Goal: Information Seeking & Learning: Check status

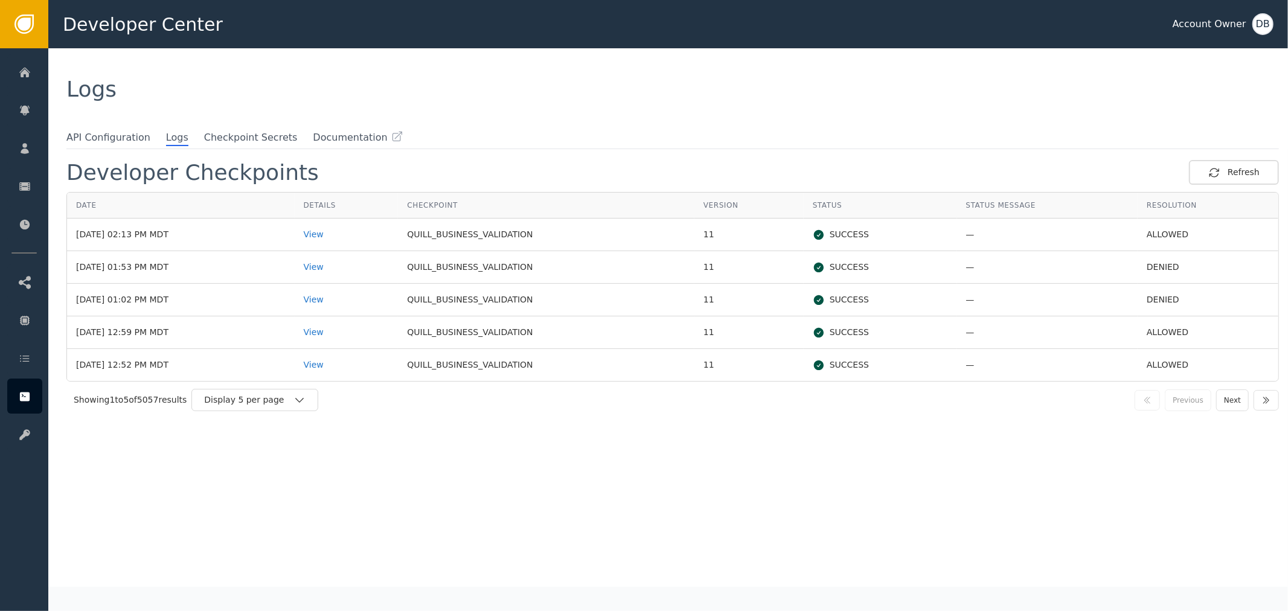
drag, startPoint x: 743, startPoint y: 152, endPoint x: 817, endPoint y: 195, distance: 86.1
click at [743, 152] on div "Developer Checkpoints Refresh Date Details Checkpoint Version Status Status Mes…" at bounding box center [674, 367] width 1228 height 439
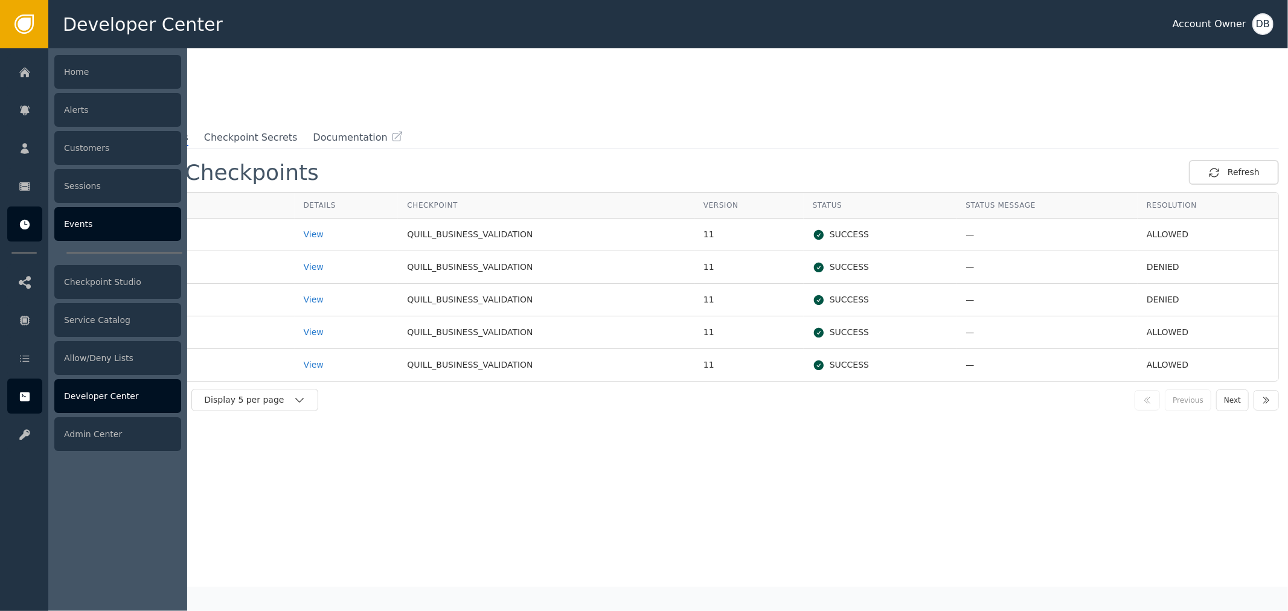
click at [126, 214] on div "Events" at bounding box center [117, 224] width 127 height 34
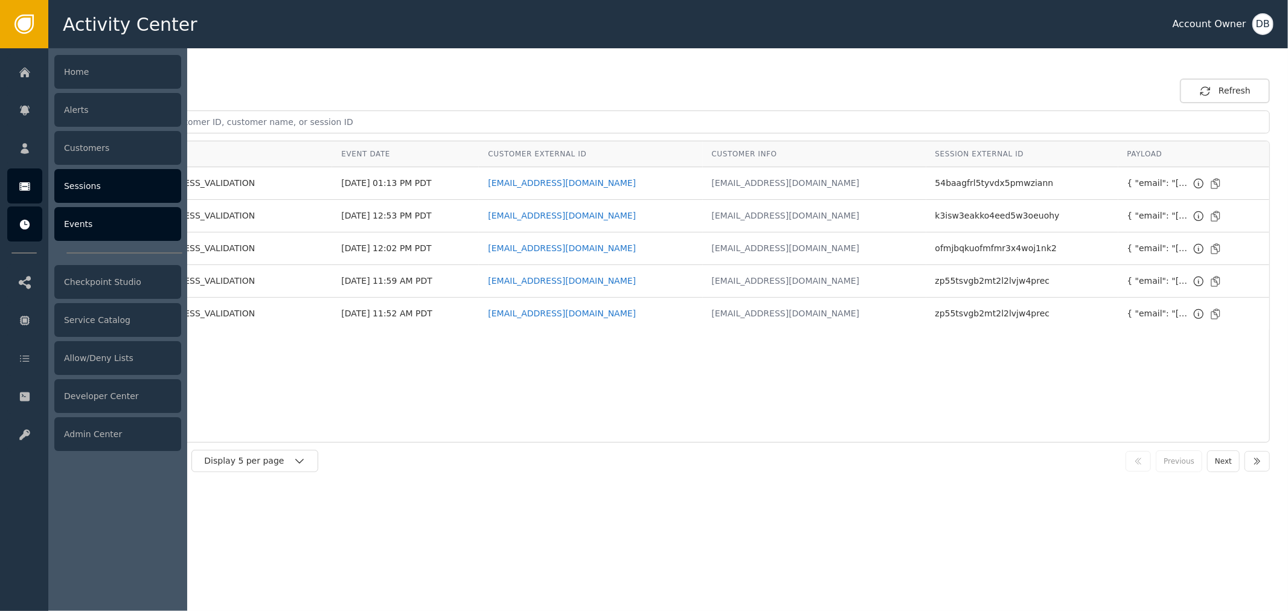
click at [107, 181] on div "Sessions" at bounding box center [117, 186] width 127 height 34
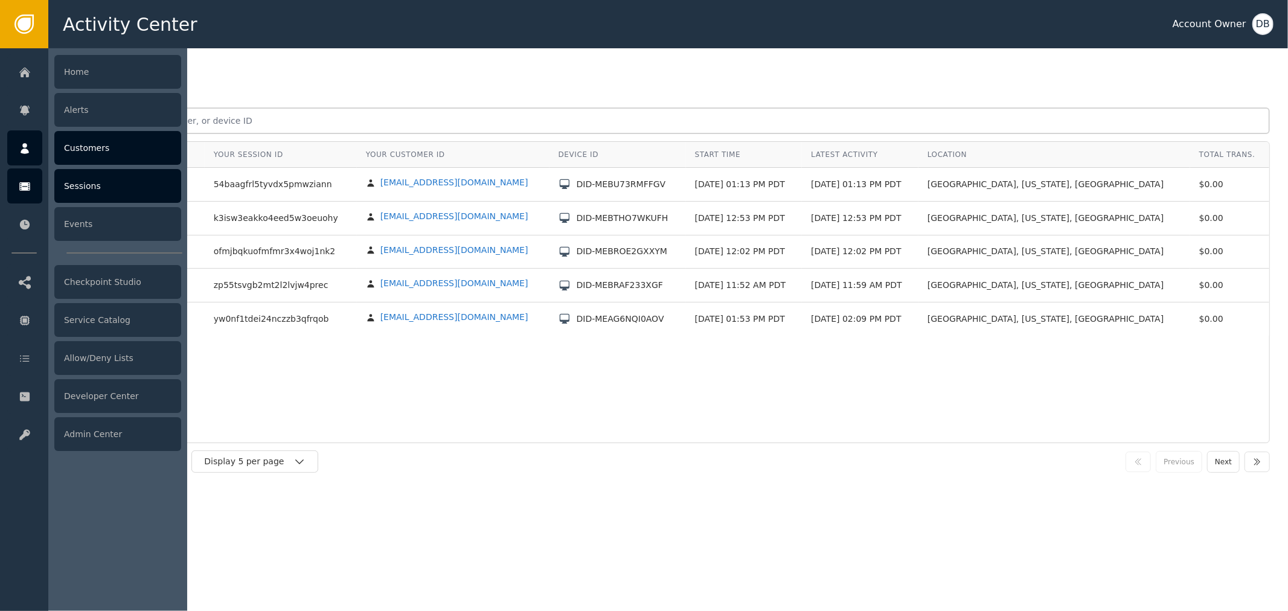
click at [127, 142] on div "Customers" at bounding box center [117, 148] width 127 height 34
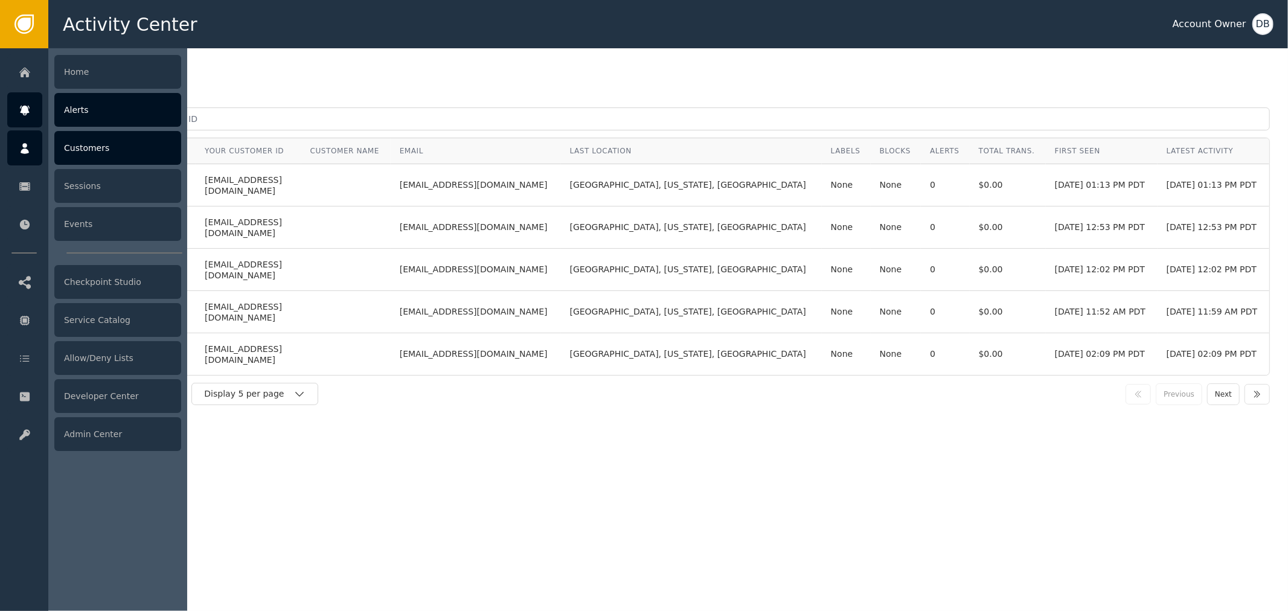
click at [111, 109] on div "Alerts" at bounding box center [117, 110] width 127 height 34
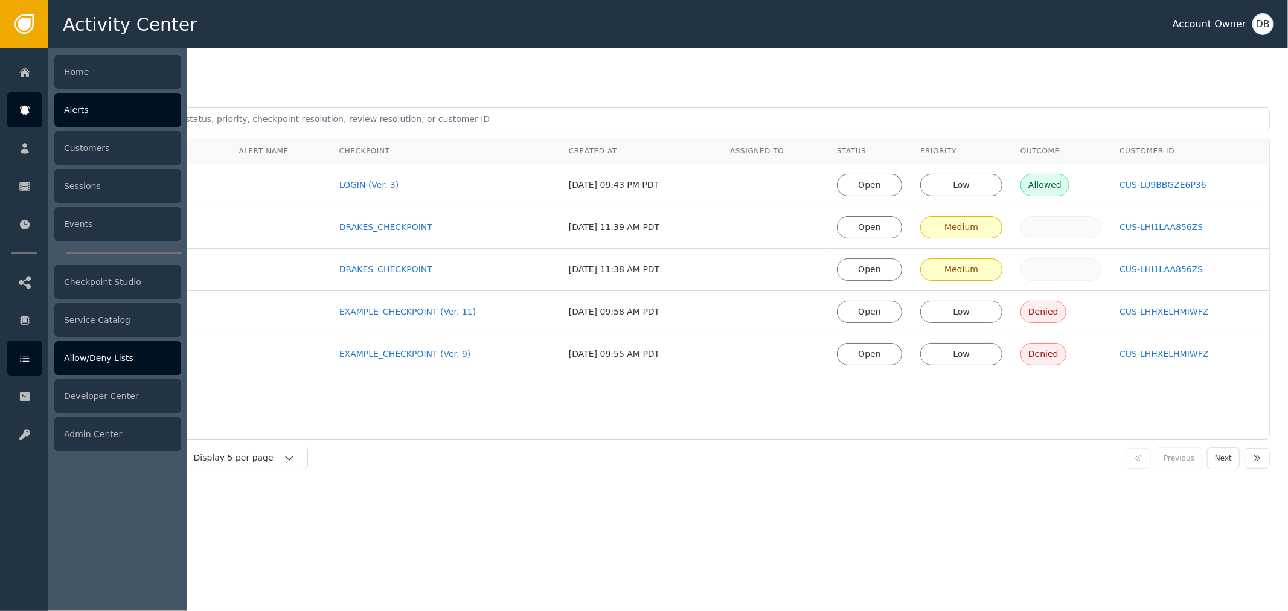
click at [127, 363] on div "Allow/Deny Lists" at bounding box center [117, 358] width 127 height 34
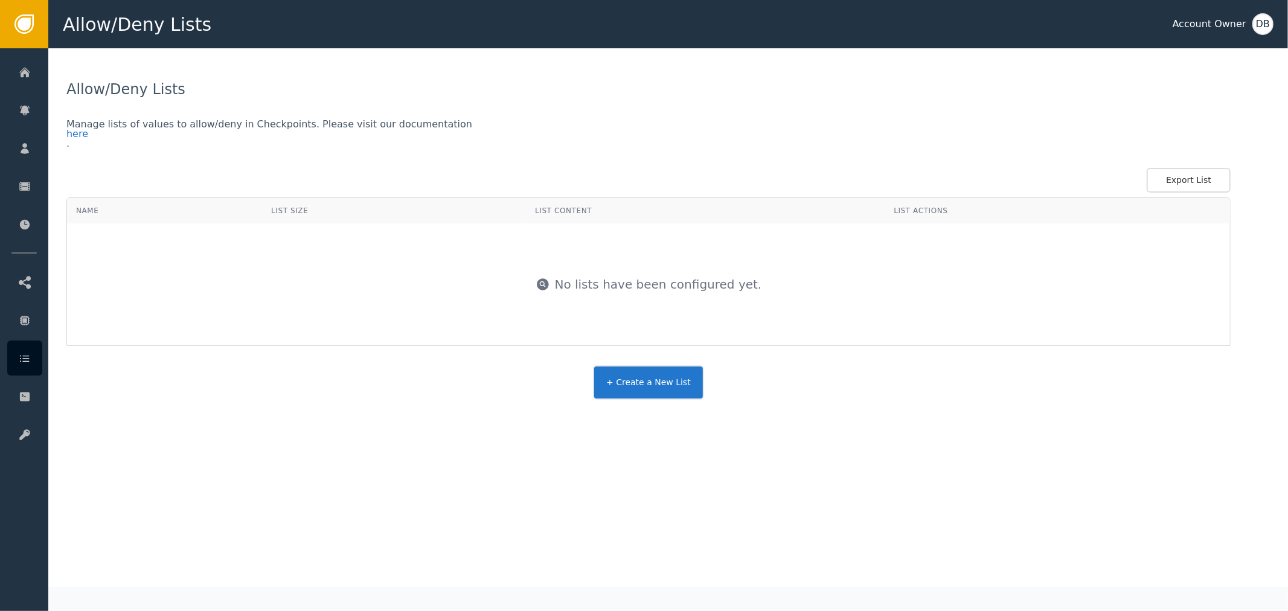
click at [688, 400] on button "+ Create a New List" at bounding box center [648, 382] width 111 height 34
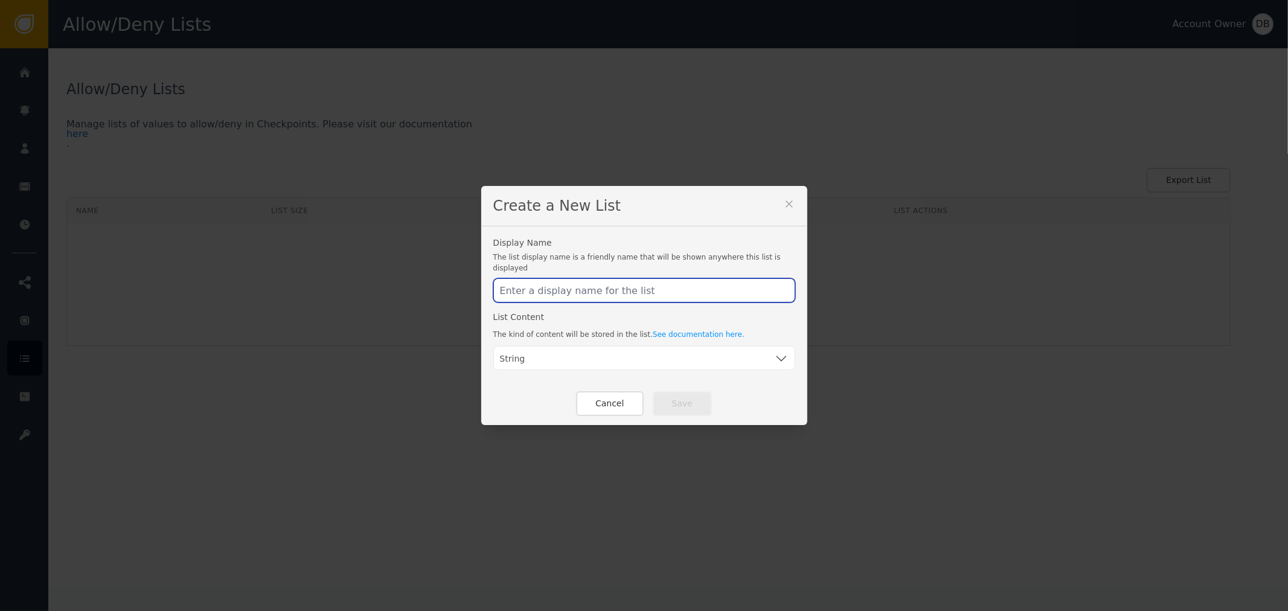
click at [628, 280] on input "text" at bounding box center [644, 290] width 302 height 24
click at [501, 353] on span "String" at bounding box center [512, 359] width 25 height 13
drag, startPoint x: 799, startPoint y: 369, endPoint x: 758, endPoint y: 356, distance: 42.4
click at [795, 369] on div "Display Name The list display name is a friendly name that will be shown anywhe…" at bounding box center [644, 304] width 326 height 156
drag, startPoint x: 758, startPoint y: 356, endPoint x: 781, endPoint y: 356, distance: 22.9
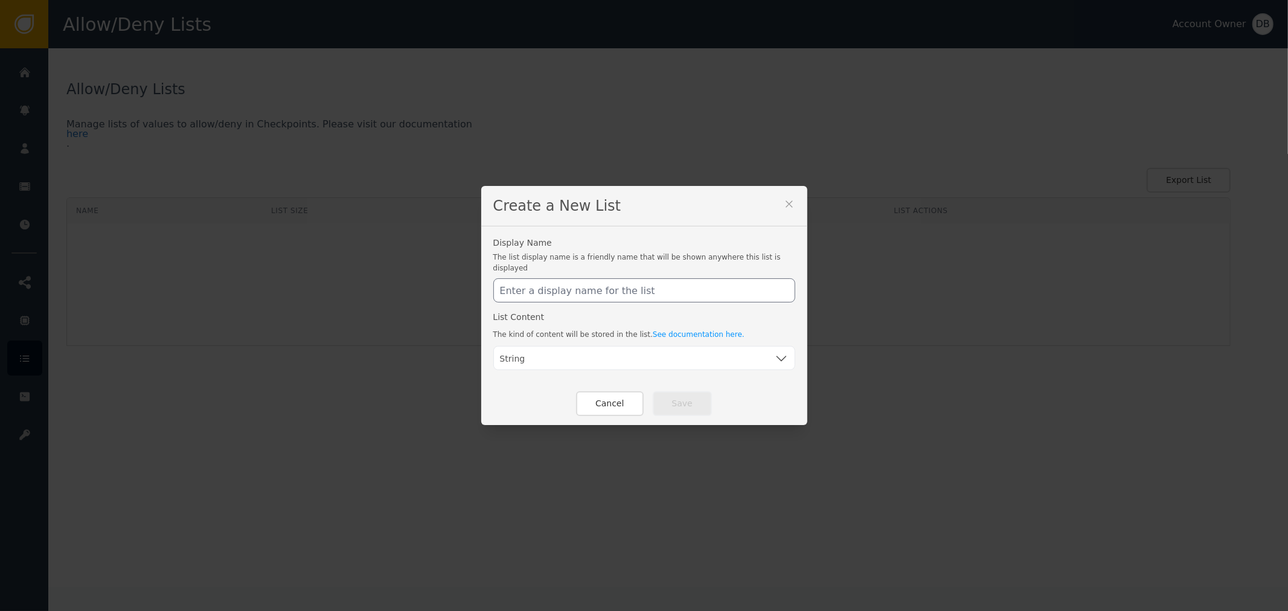
click at [769, 355] on div "String" at bounding box center [644, 359] width 289 height 24
click at [787, 355] on div "String" at bounding box center [644, 358] width 302 height 24
click at [777, 351] on icon "button" at bounding box center [781, 358] width 14 height 14
click at [655, 279] on input "text" at bounding box center [644, 290] width 302 height 24
drag, startPoint x: 516, startPoint y: 294, endPoint x: 661, endPoint y: 299, distance: 145.0
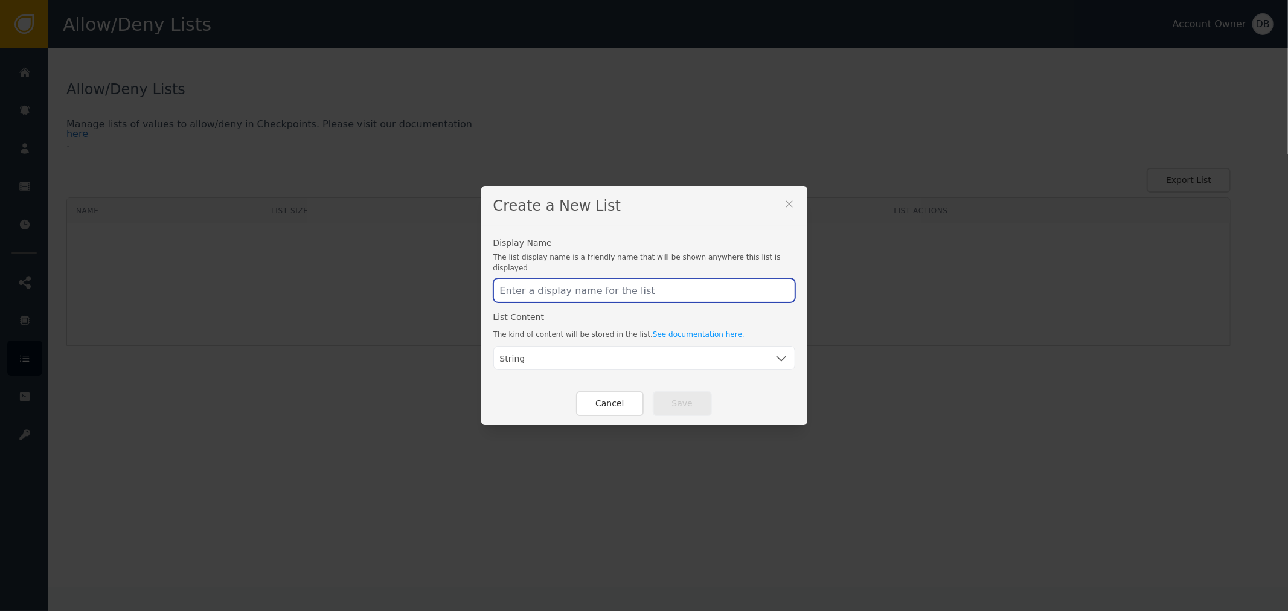
click at [656, 299] on div "Display Name The list display name is a friendly name that will be shown anywhe…" at bounding box center [644, 305] width 302 height 132
drag, startPoint x: 566, startPoint y: 266, endPoint x: 669, endPoint y: 275, distance: 103.6
click at [669, 275] on div "Display Name The list display name is a friendly name that will be shown anywhe…" at bounding box center [644, 271] width 302 height 64
click at [669, 266] on span "The list display name is a friendly name that will be shown anywhere this list …" at bounding box center [644, 263] width 302 height 22
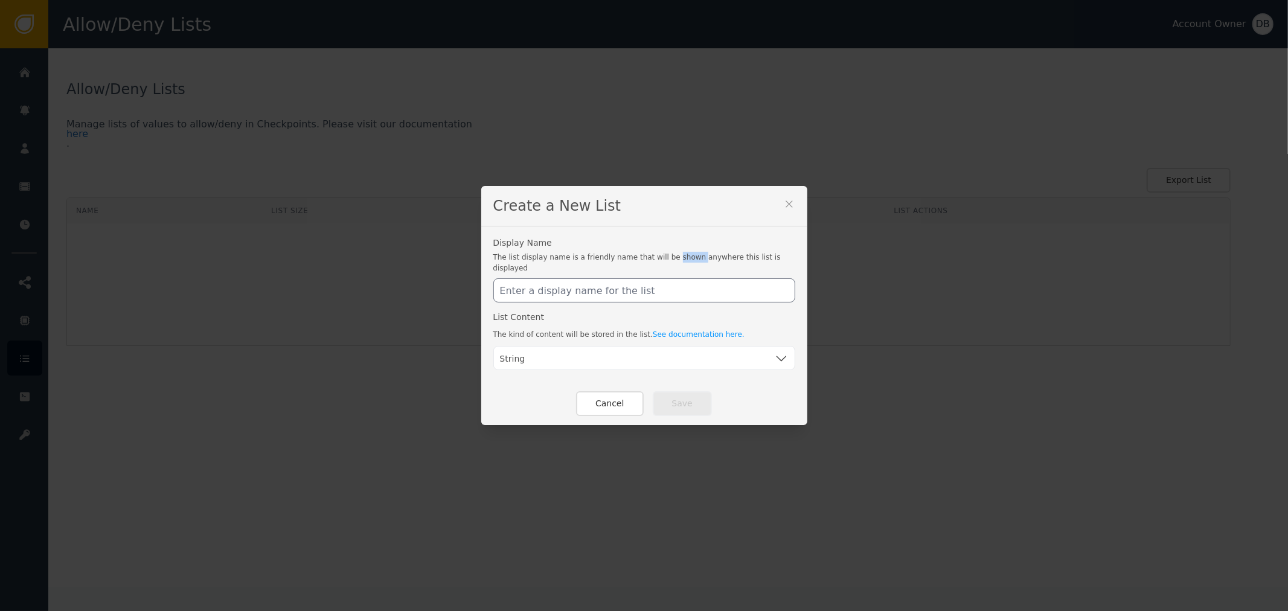
click at [669, 266] on span "The list display name is a friendly name that will be shown anywhere this list …" at bounding box center [644, 263] width 302 height 22
click at [783, 210] on icon at bounding box center [789, 204] width 12 height 12
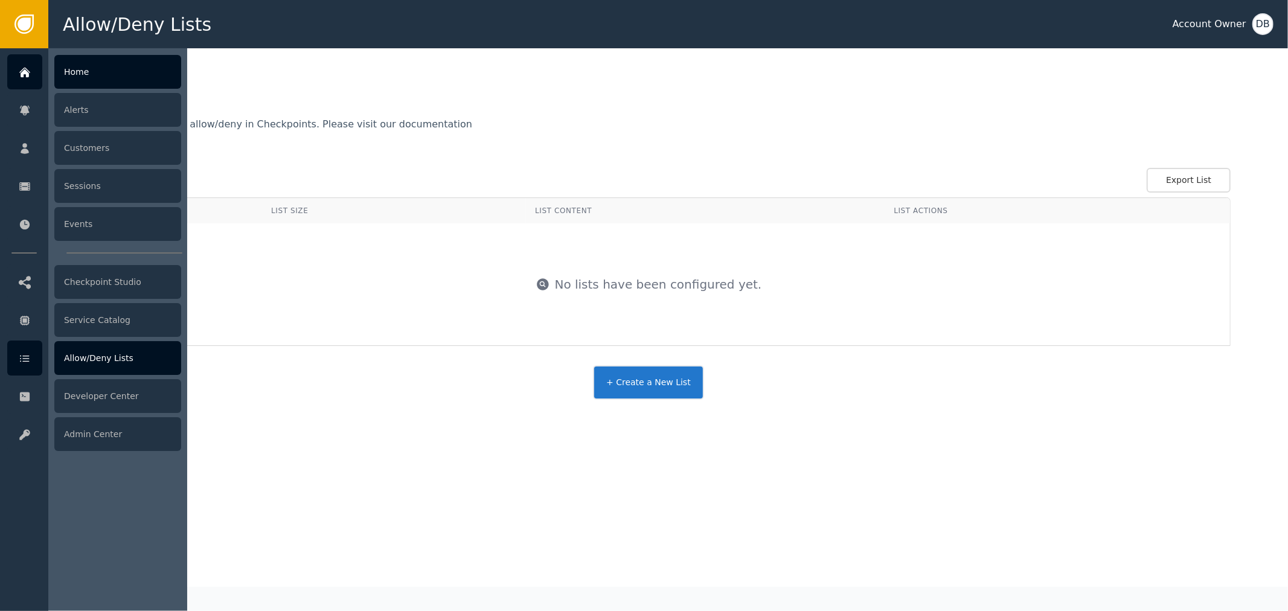
click at [117, 71] on div "Home" at bounding box center [117, 72] width 127 height 34
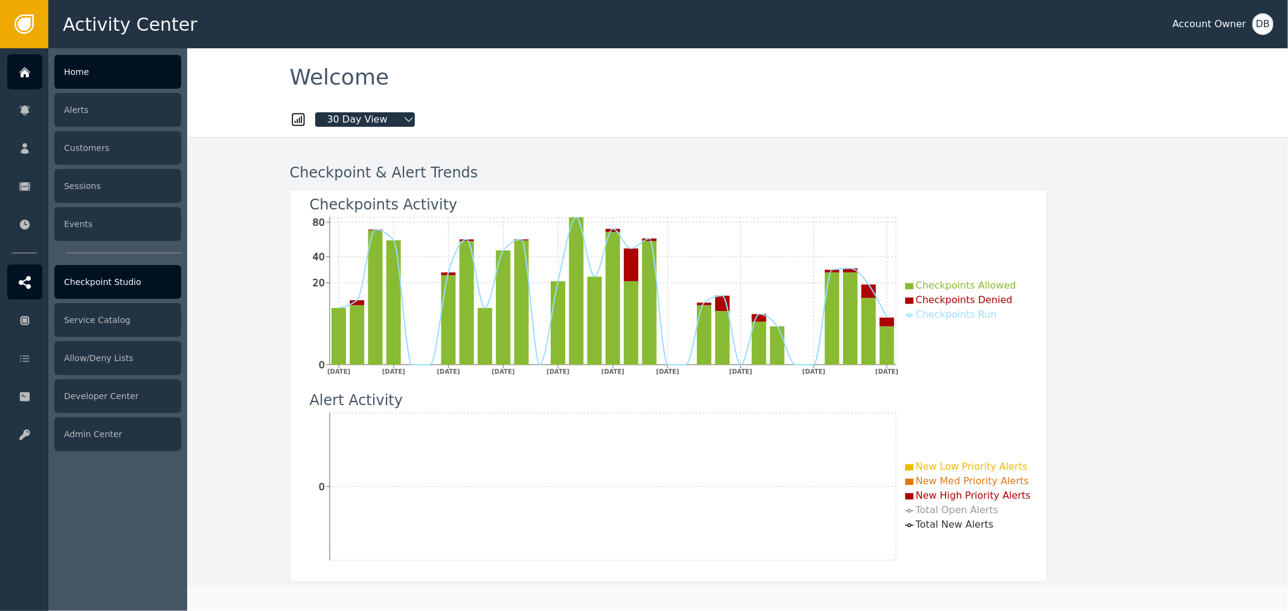
click at [129, 281] on div "Checkpoint Studio" at bounding box center [117, 282] width 127 height 34
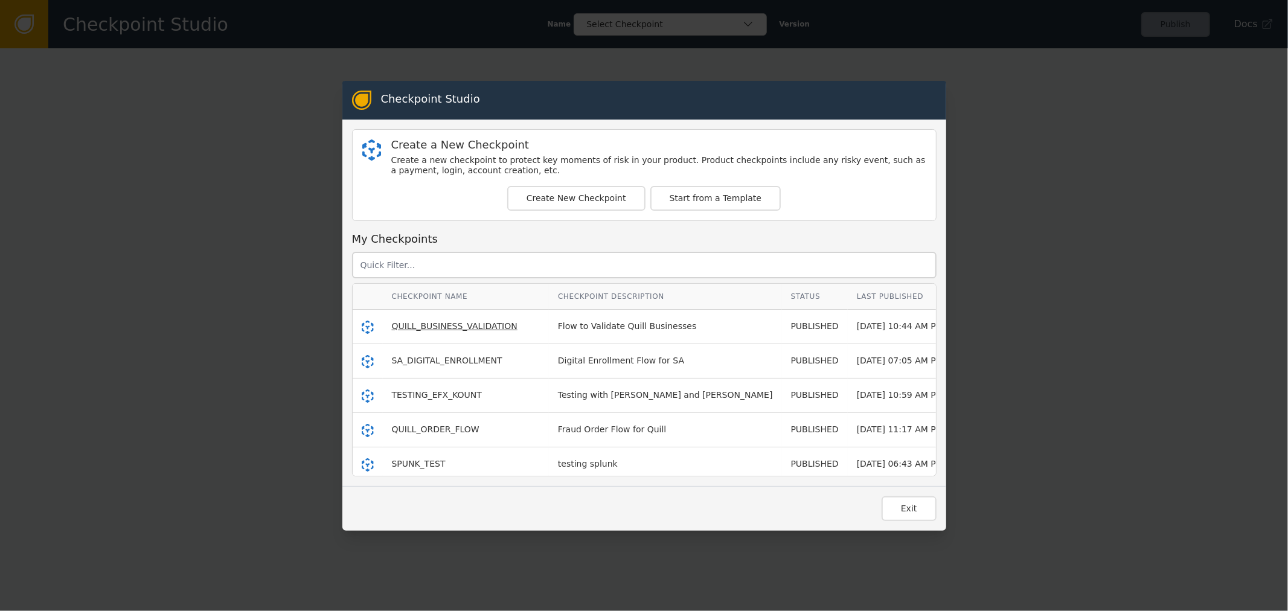
click at [406, 327] on span "QUILL_BUSINESS_VALIDATION" at bounding box center [455, 326] width 126 height 10
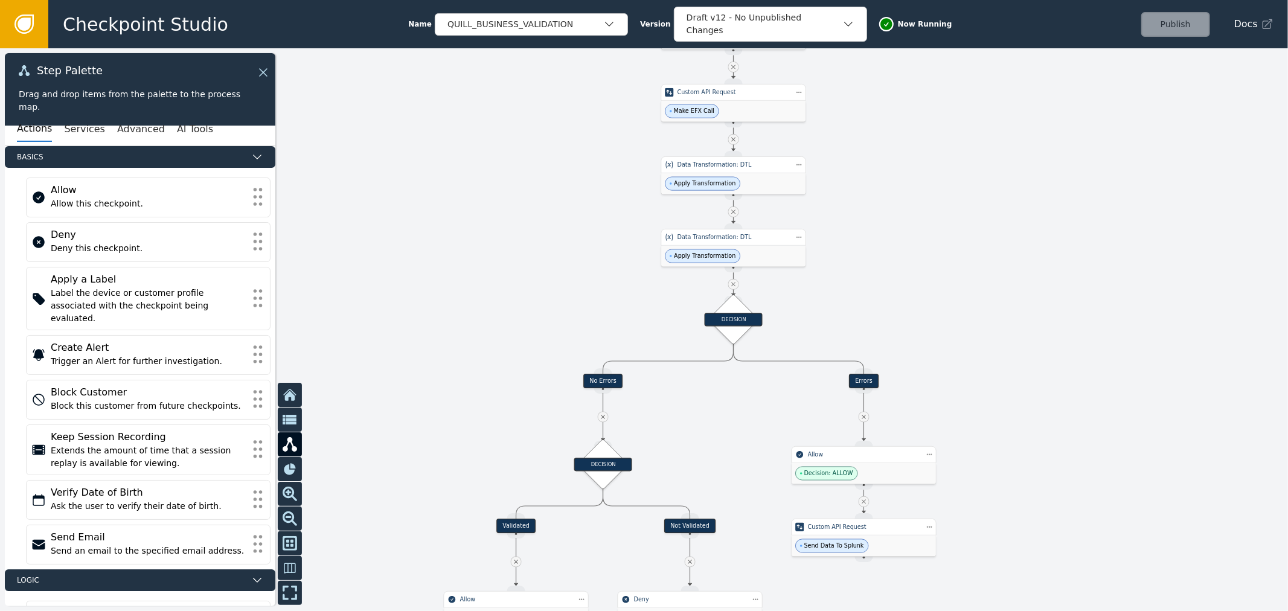
drag, startPoint x: 824, startPoint y: 463, endPoint x: 937, endPoint y: 117, distance: 364.0
click at [937, 117] on div at bounding box center [644, 329] width 1288 height 563
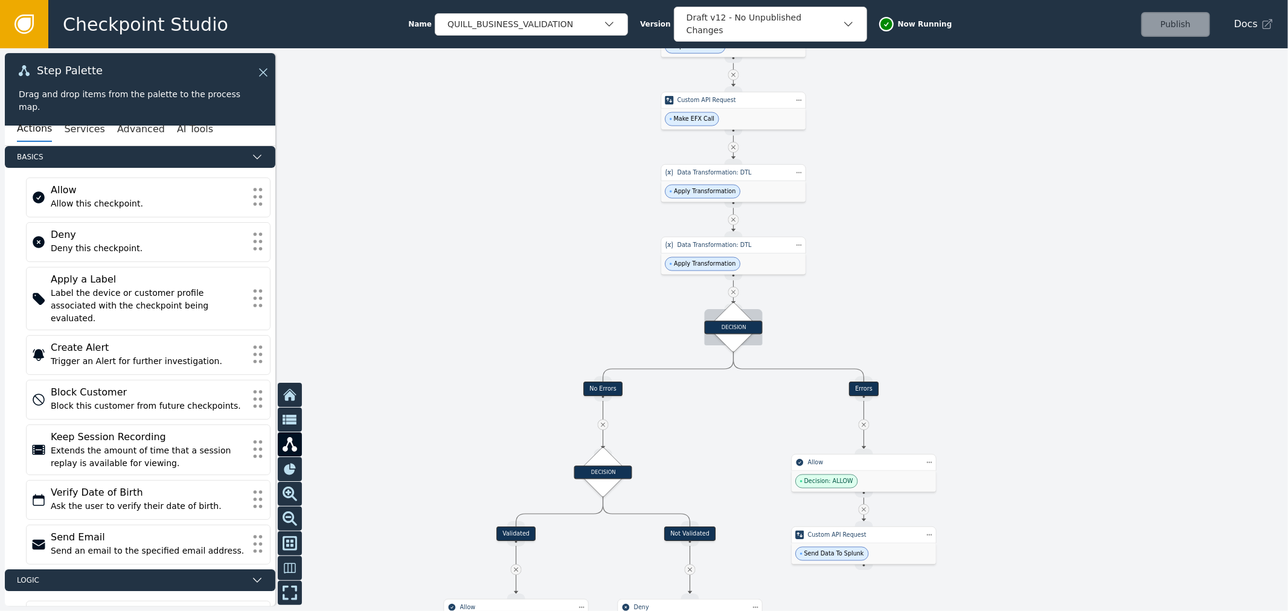
click at [753, 335] on div "DECISION" at bounding box center [734, 327] width 58 height 36
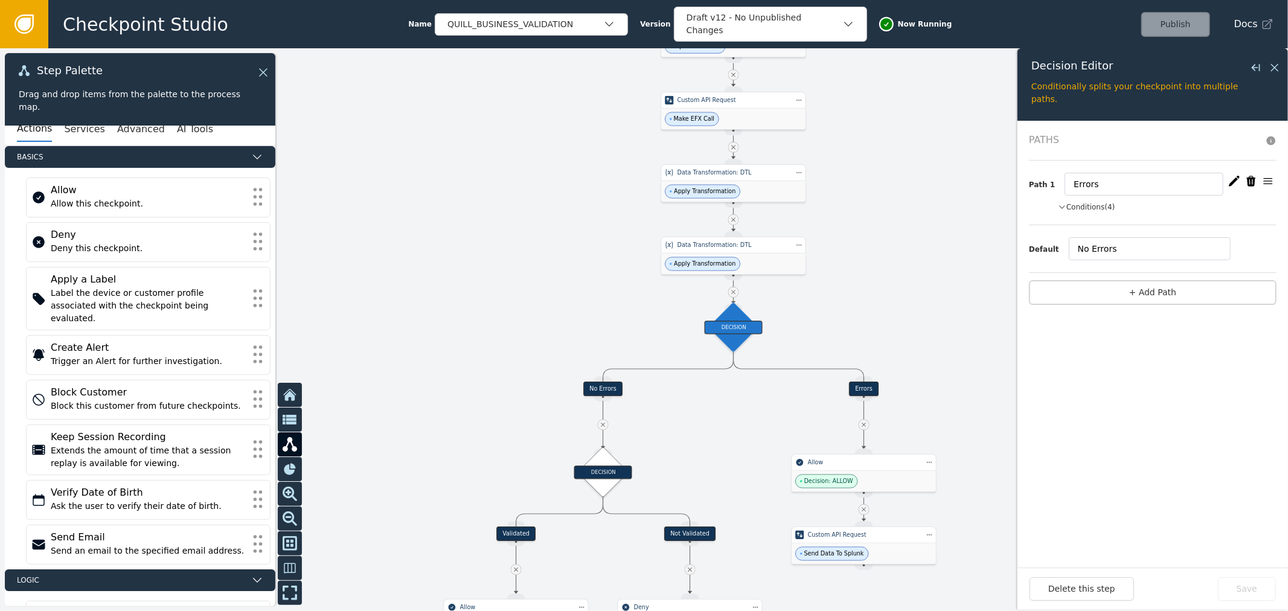
click at [1232, 181] on icon "button" at bounding box center [1234, 181] width 12 height 12
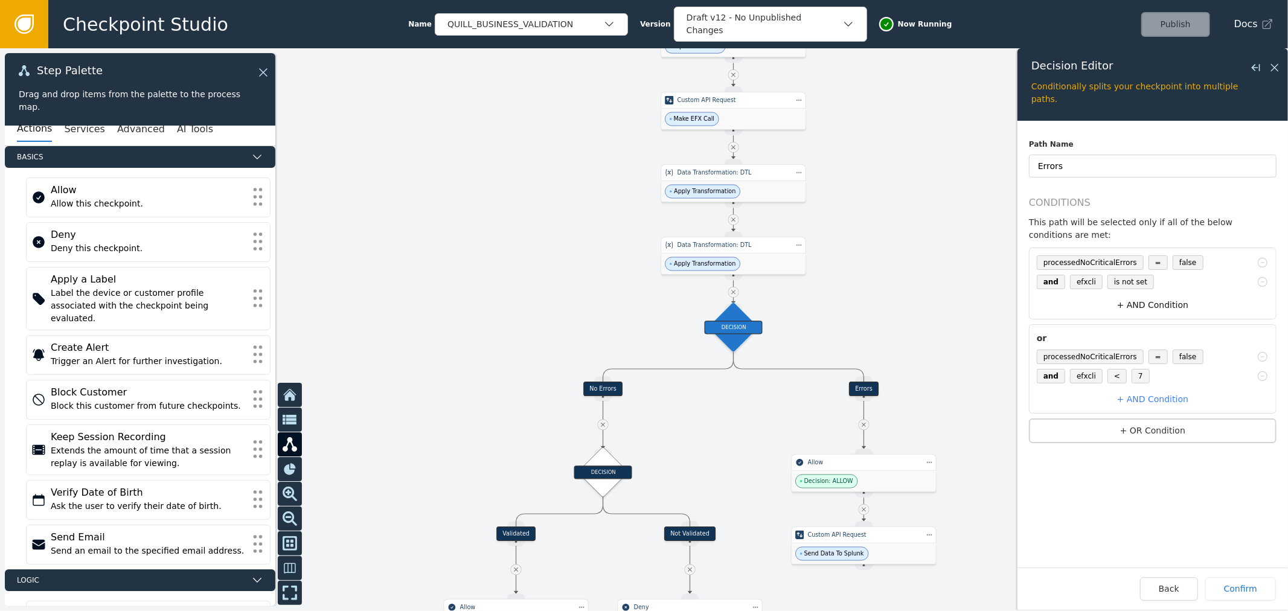
click at [1150, 294] on button "+ AND Condition" at bounding box center [1153, 305] width 242 height 22
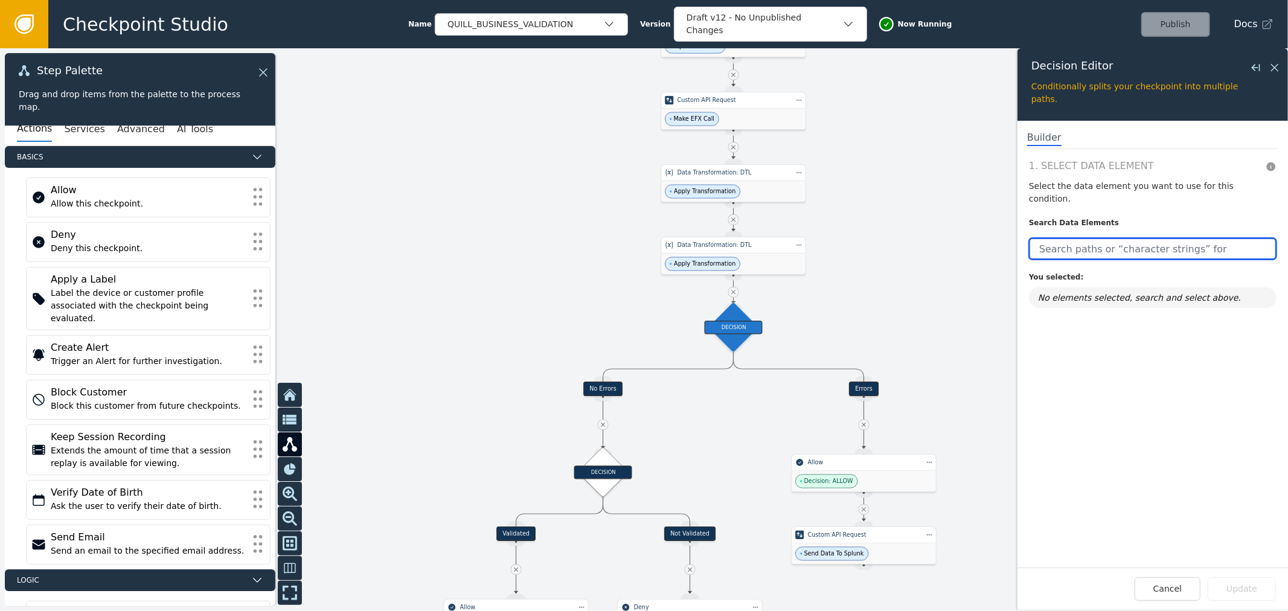
click at [1132, 238] on input "text" at bounding box center [1153, 249] width 248 height 22
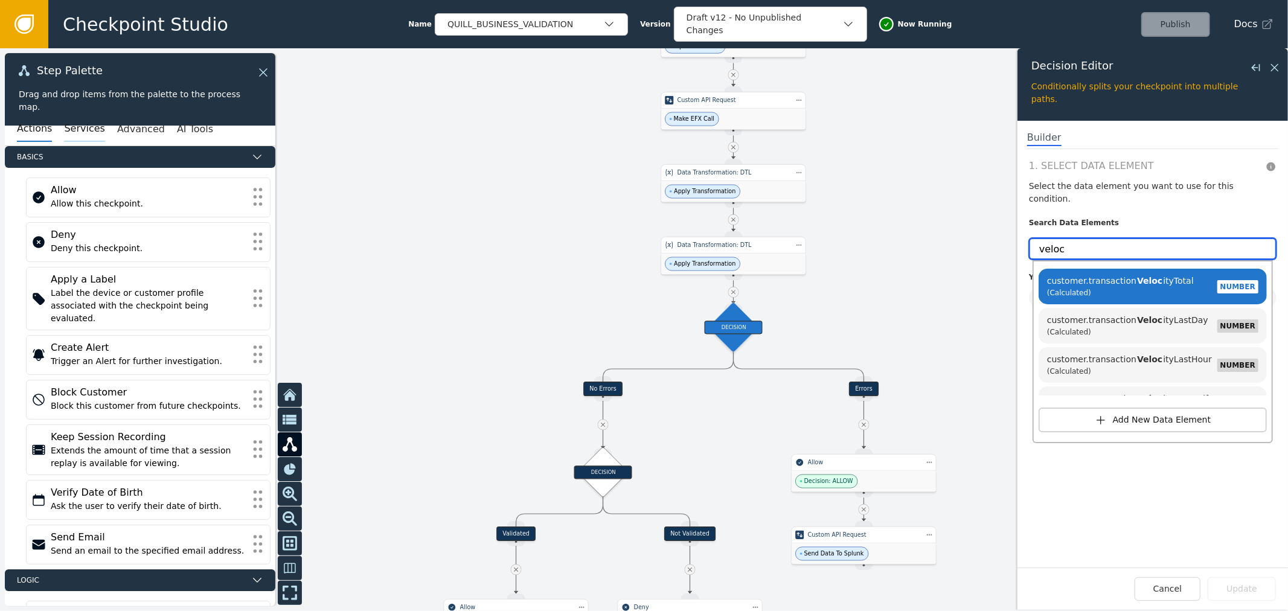
click at [75, 133] on button "Services" at bounding box center [84, 129] width 40 height 25
type input "veloc"
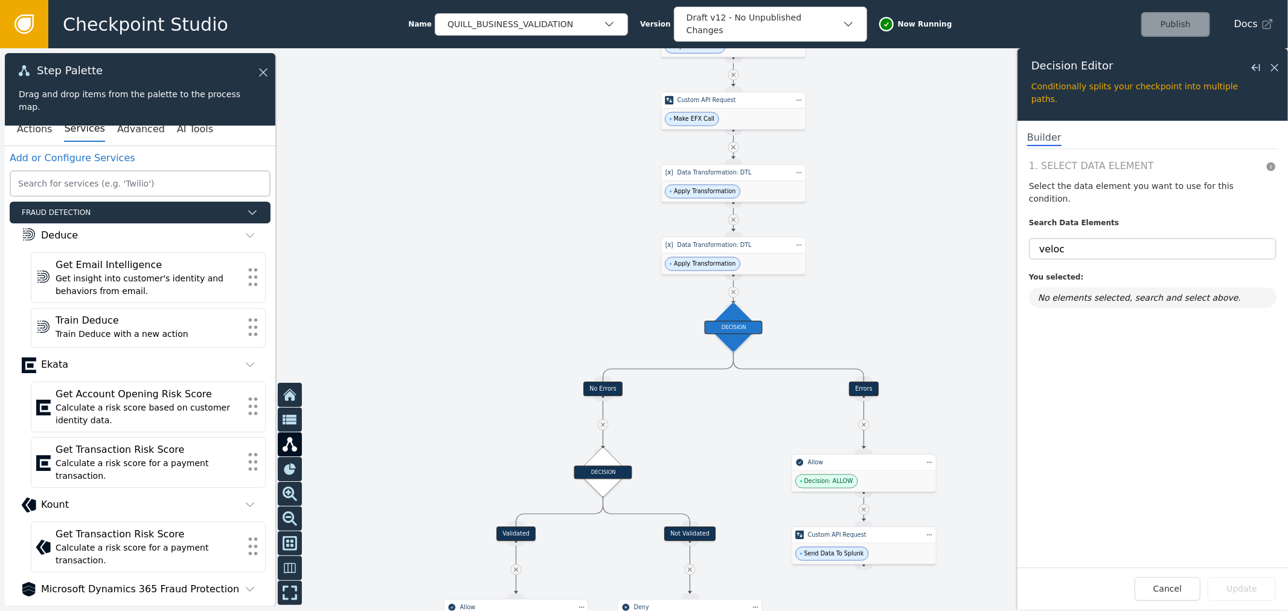
click at [19, 21] on icon at bounding box center [24, 24] width 13 height 13
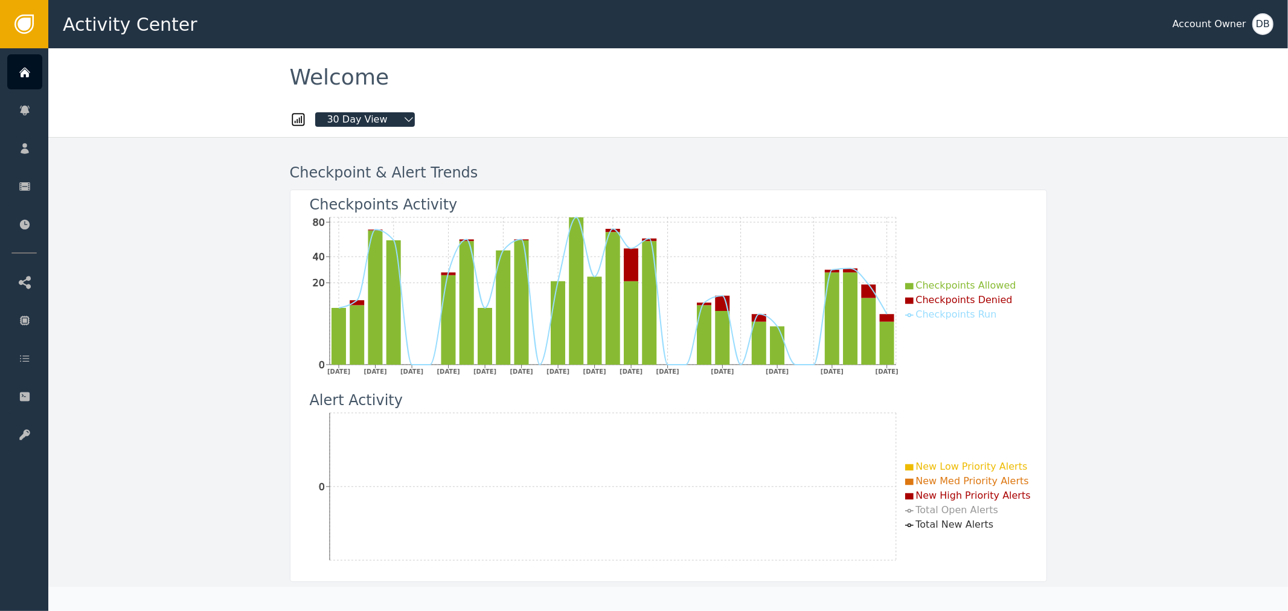
click at [272, 155] on div "Checkpoint & Alert Trends Checkpoints Activity [DATE] [DATE] [DATE] [DATE] [DAT…" at bounding box center [668, 467] width 793 height 658
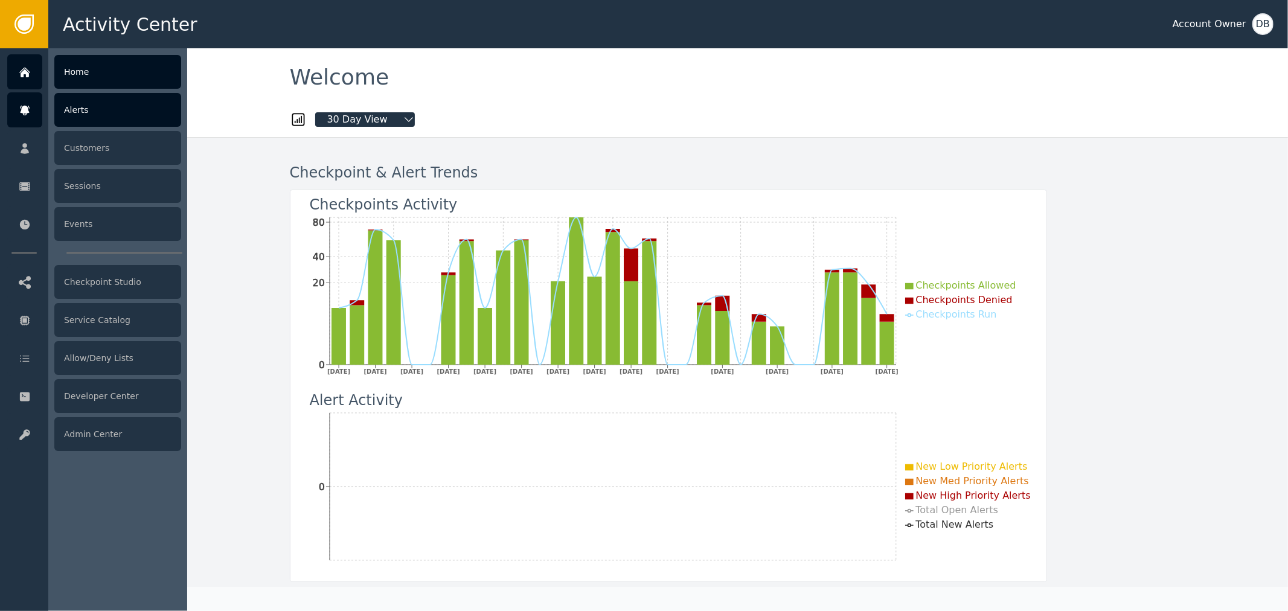
click at [30, 119] on div at bounding box center [24, 109] width 35 height 35
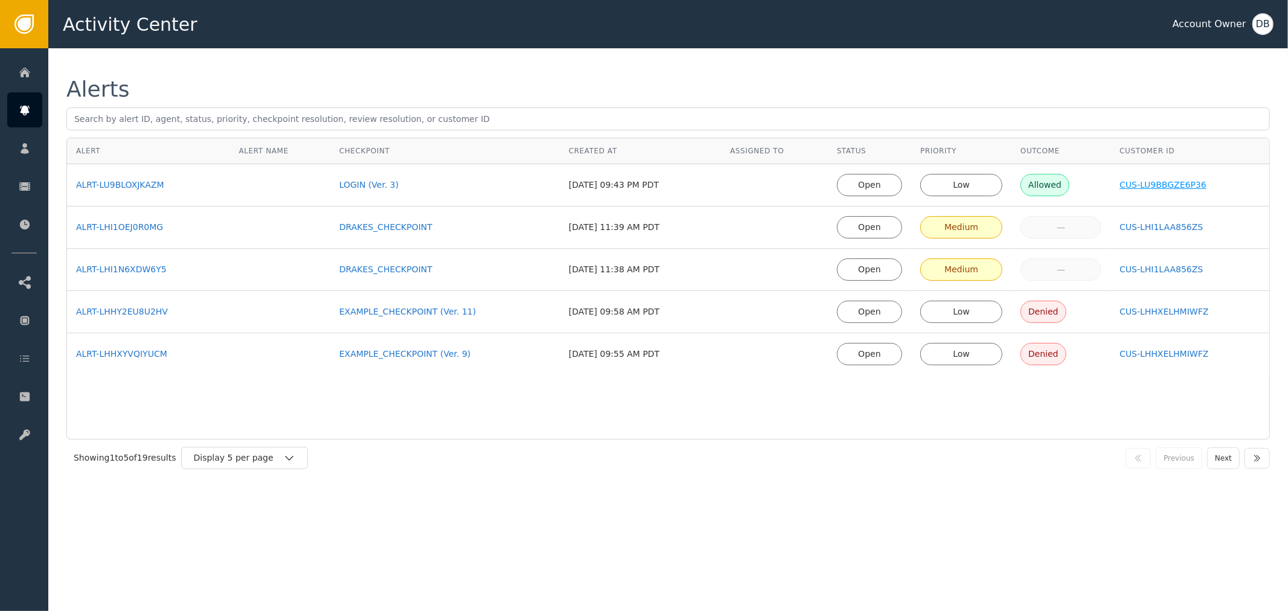
click at [1153, 191] on div "CUS-LU9BBGZE6P36" at bounding box center [1190, 185] width 141 height 13
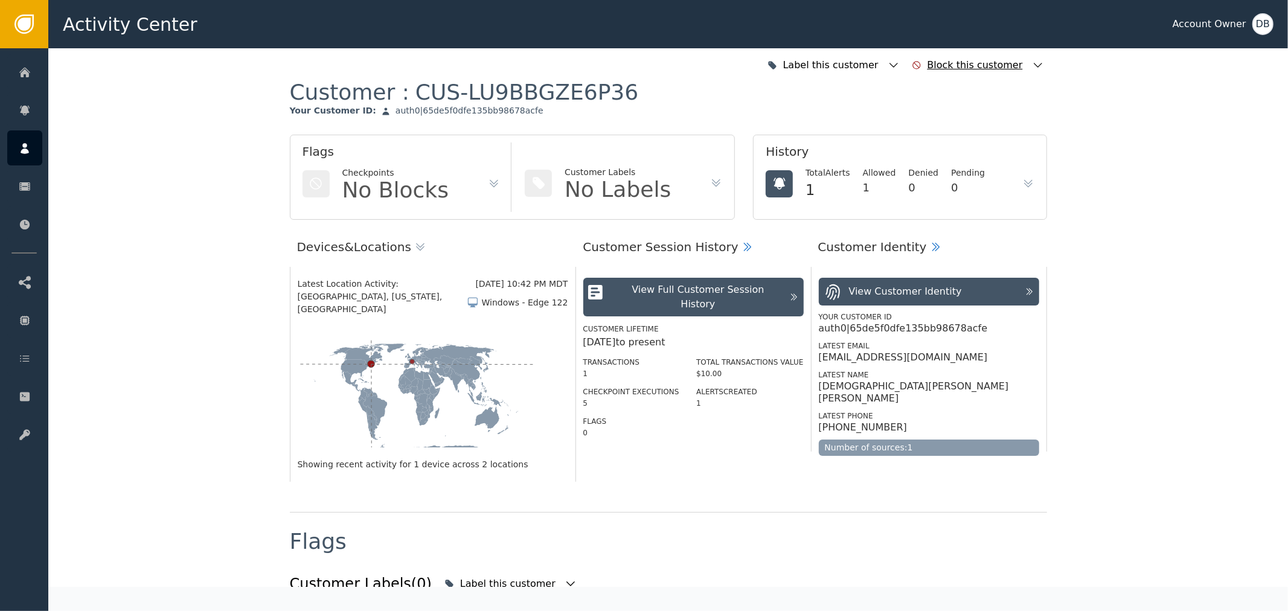
click at [1039, 68] on div "Block this customer" at bounding box center [978, 65] width 138 height 27
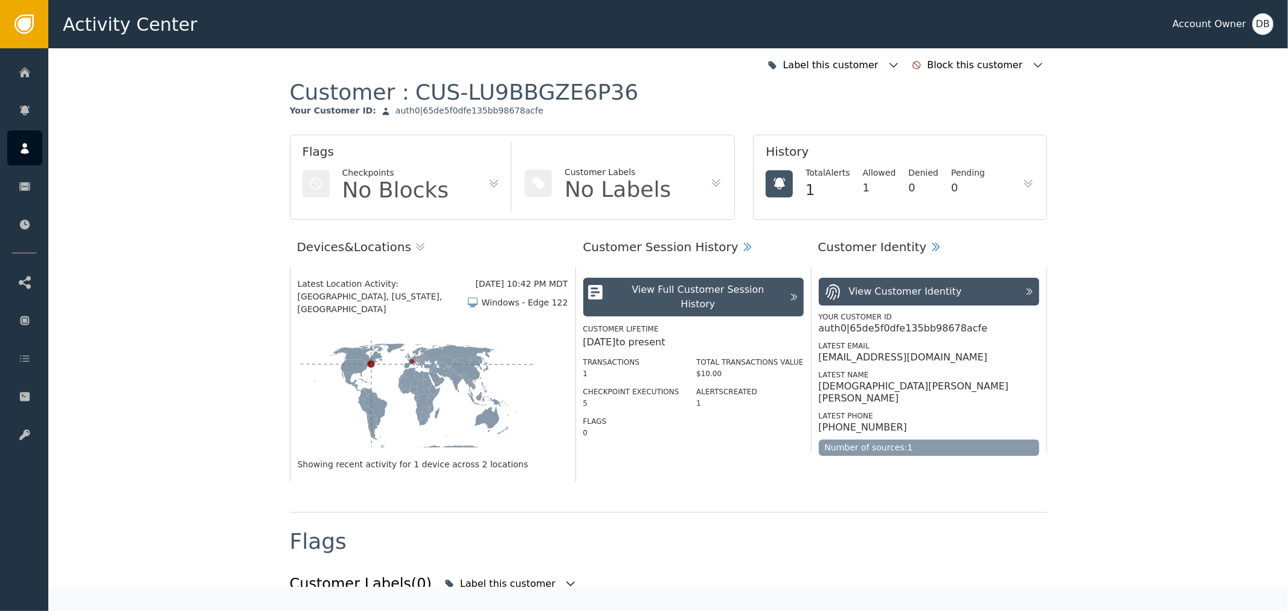
click at [906, 83] on div "Customer : CUS-LU9BBGZE6P36 Your Customer ID : auth0|65de5f0dfe135bb98678acfe" at bounding box center [668, 107] width 757 height 56
click at [902, 71] on div "Label this customer" at bounding box center [833, 65] width 138 height 27
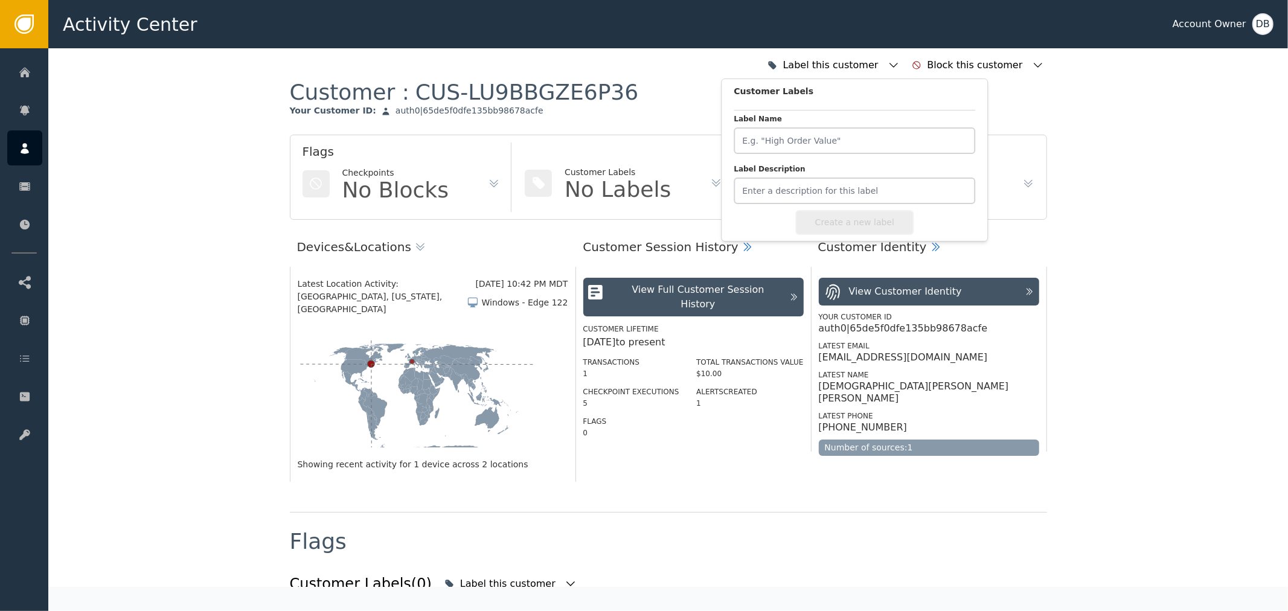
click at [574, 135] on div "Flags Checkpoints No Blocks Customer Labels No Labels" at bounding box center [513, 177] width 446 height 85
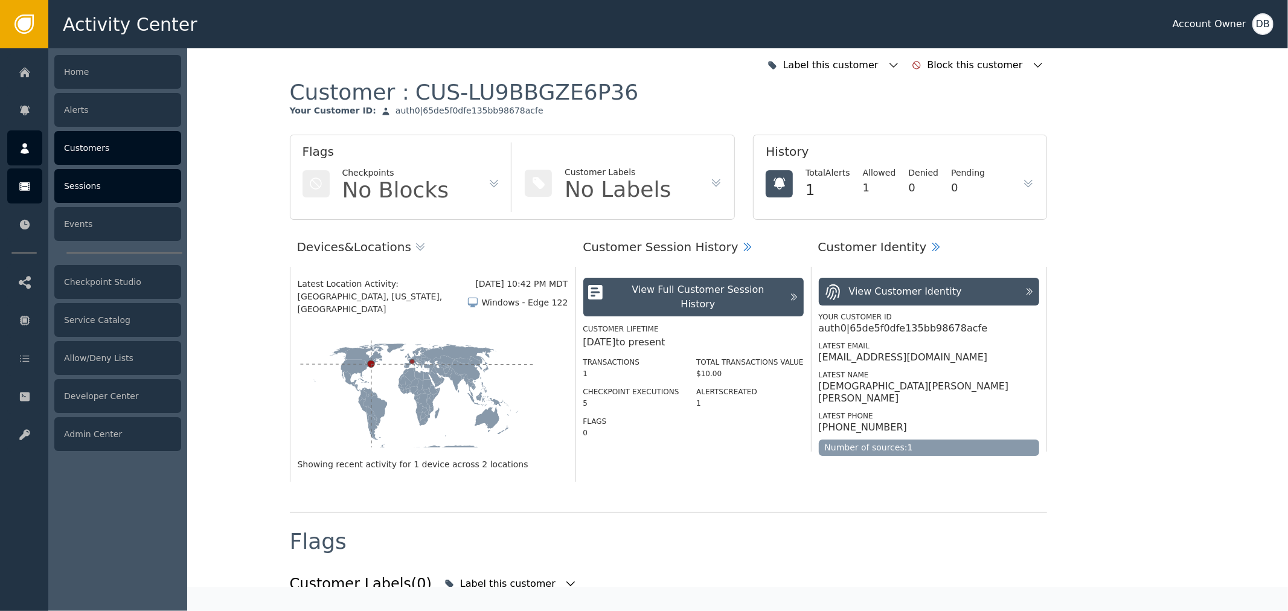
click at [29, 171] on div at bounding box center [24, 185] width 35 height 35
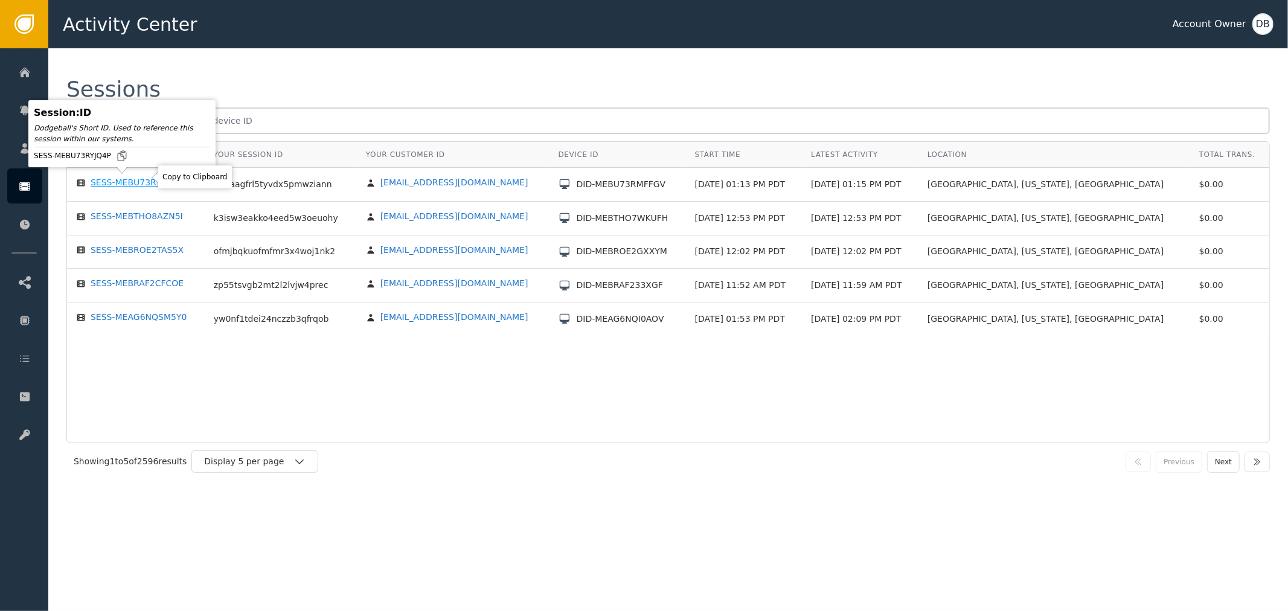
click at [142, 48] on body "Activity Center Account Owner DB Home Alerts Customers Sessions Events Checkpoi…" at bounding box center [644, 24] width 1288 height 48
click at [142, 182] on div "SESS-MEBU73RYJQ4P" at bounding box center [136, 183] width 90 height 11
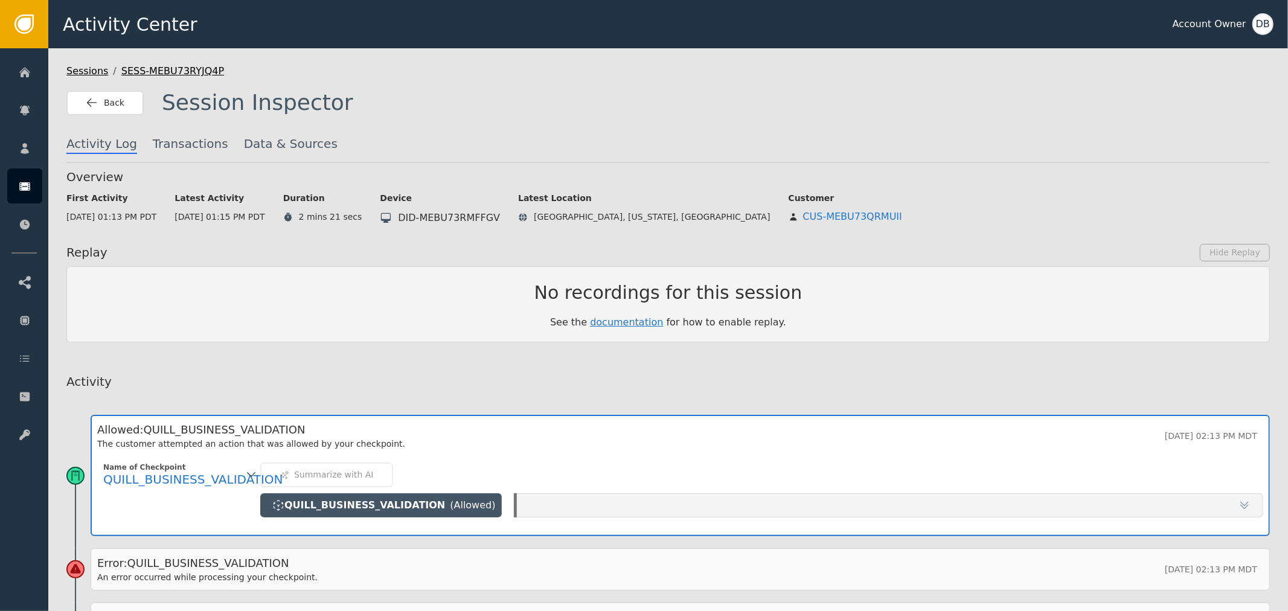
drag, startPoint x: 185, startPoint y: 216, endPoint x: 267, endPoint y: 210, distance: 82.3
click at [264, 211] on div "[DATE] 01:15 PM PDT" at bounding box center [220, 217] width 90 height 13
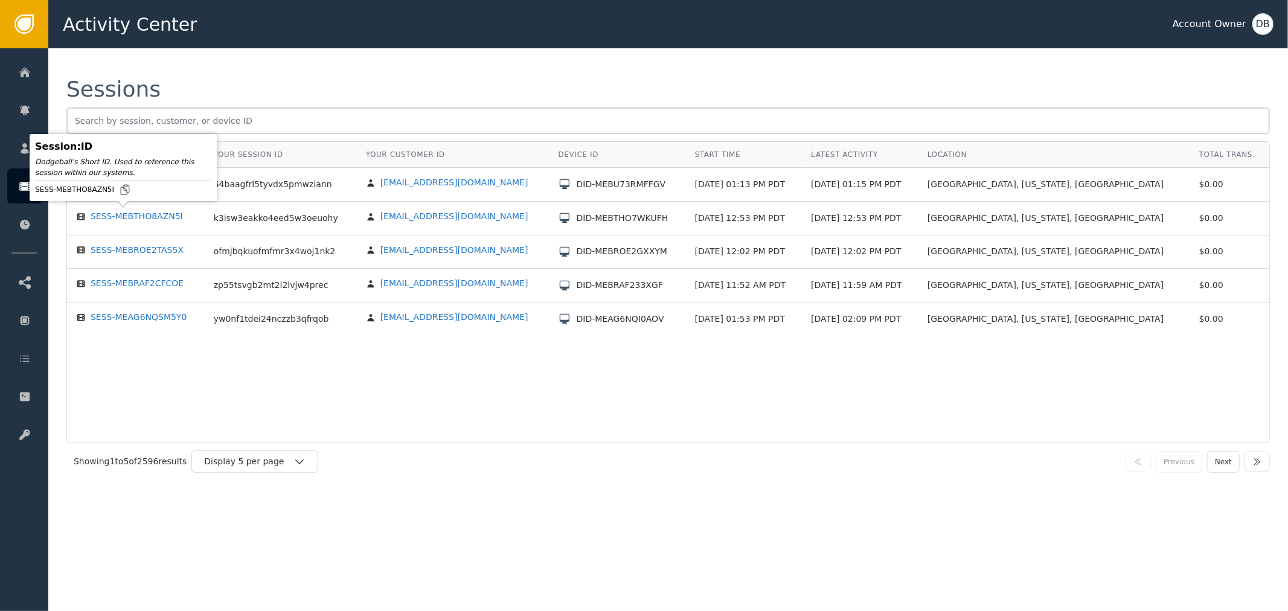
click at [155, 48] on body "Activity Center Account Owner DB Home Alerts Customers Sessions Events Checkpoi…" at bounding box center [644, 24] width 1288 height 48
click at [149, 220] on td "SESS-MEBTHO8AZN5I" at bounding box center [136, 219] width 138 height 34
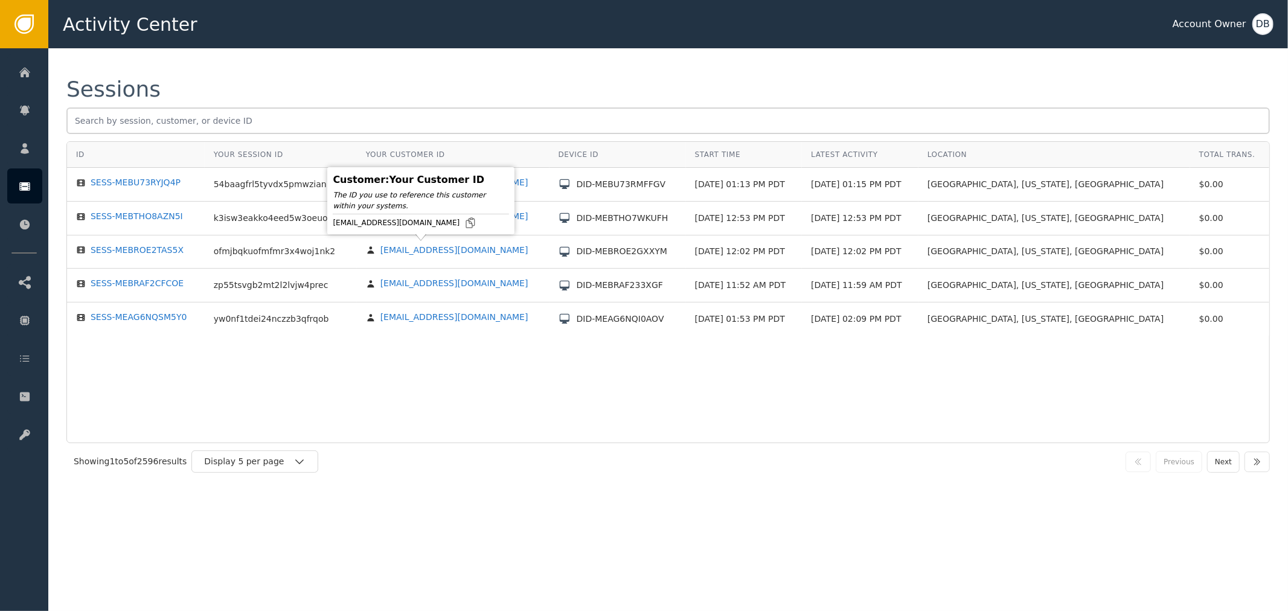
click at [165, 223] on td "SESS-MEBTHO8AZN5I" at bounding box center [136, 219] width 138 height 34
click at [161, 220] on td "SESS-MEBTHO8AZN5I" at bounding box center [136, 219] width 138 height 34
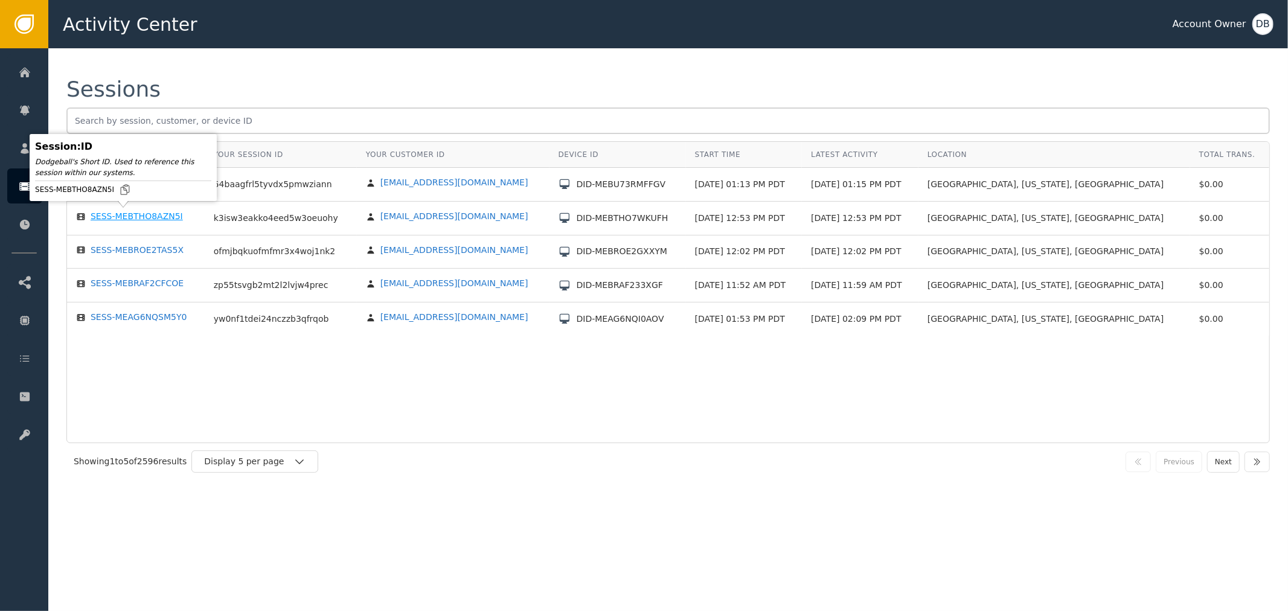
click at [164, 216] on div "SESS-MEBTHO8AZN5I" at bounding box center [137, 216] width 92 height 11
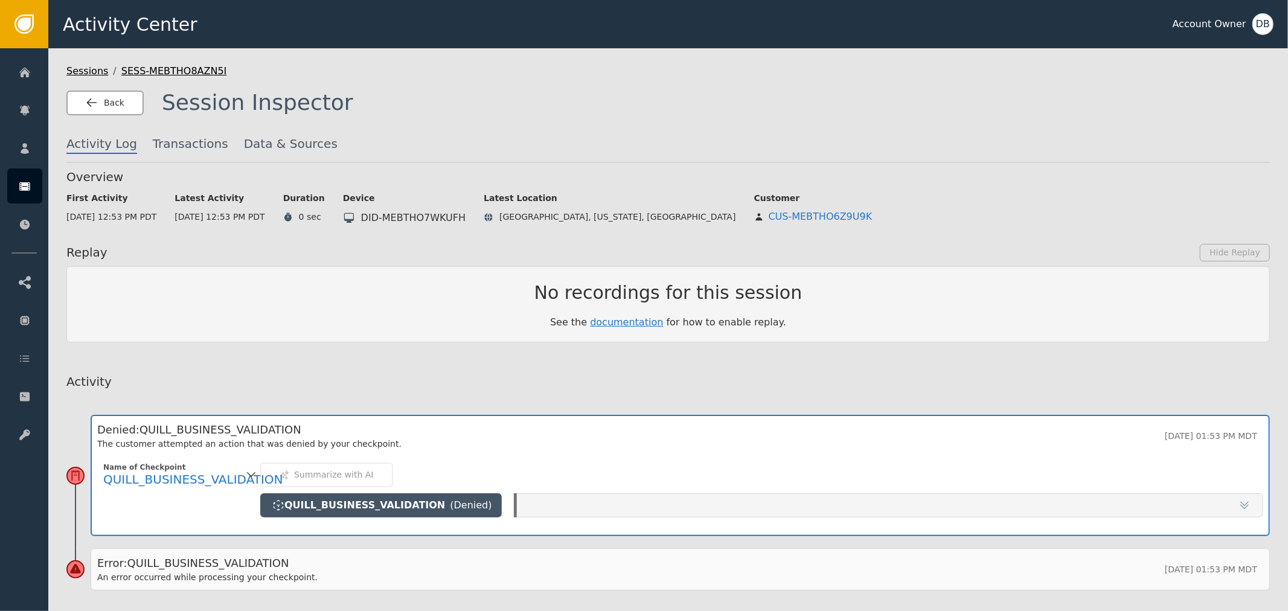
click at [127, 91] on button "Back" at bounding box center [104, 103] width 77 height 25
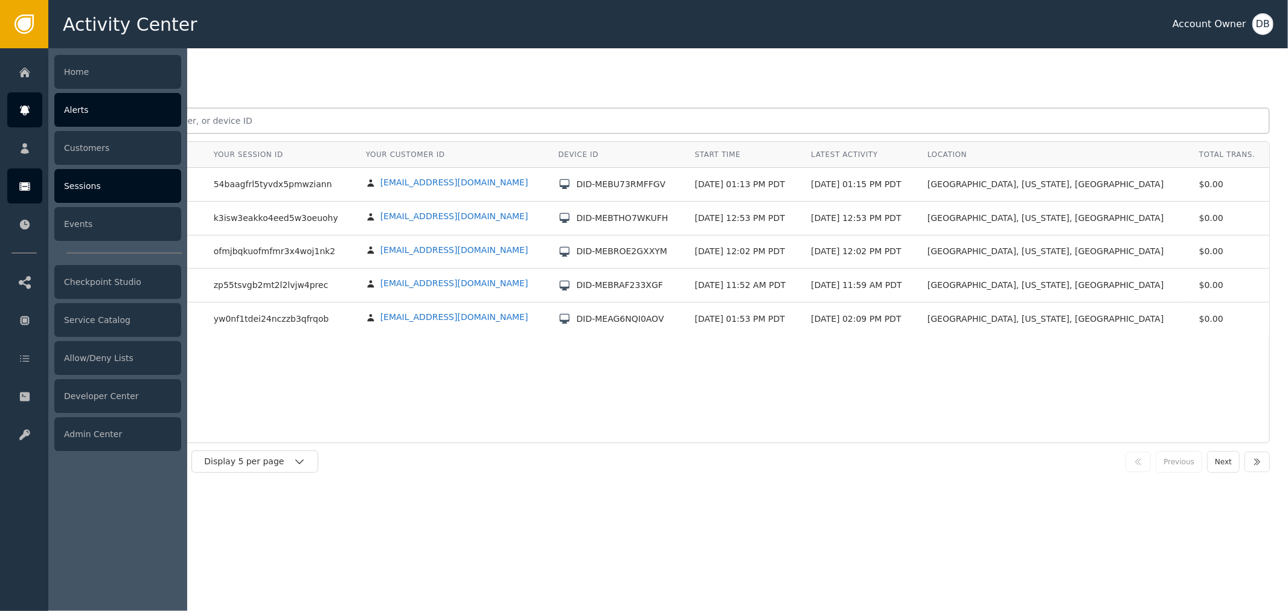
click at [103, 119] on div "Alerts" at bounding box center [117, 110] width 127 height 34
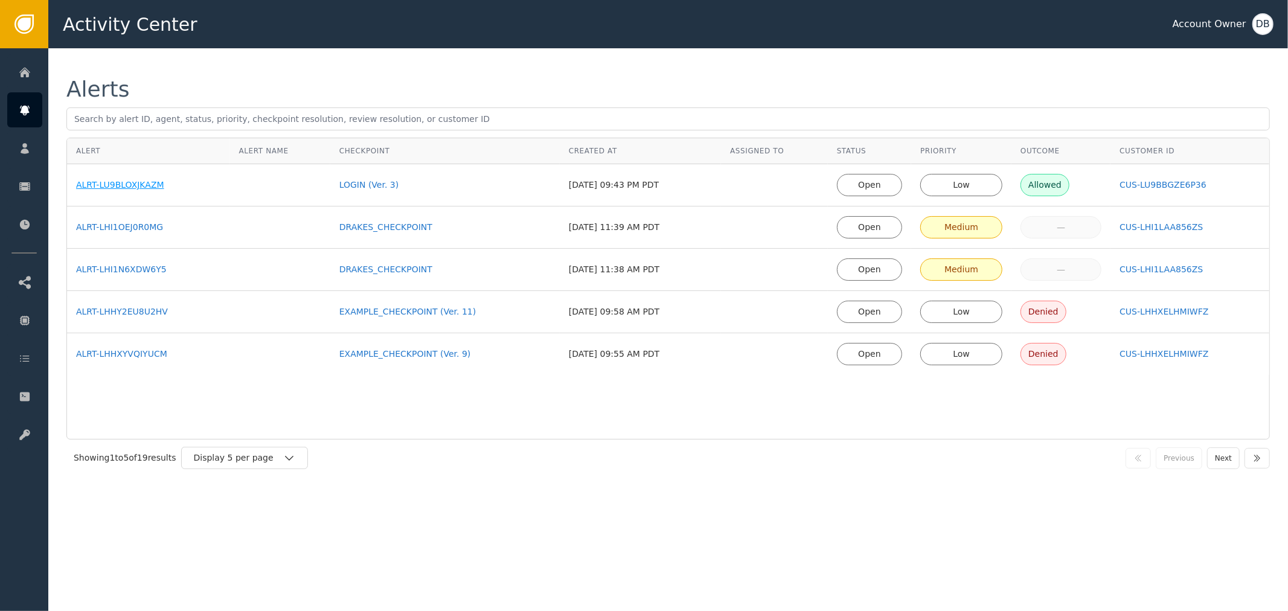
click at [129, 184] on div "ALRT-LU9BLOXJKAZM" at bounding box center [148, 185] width 145 height 13
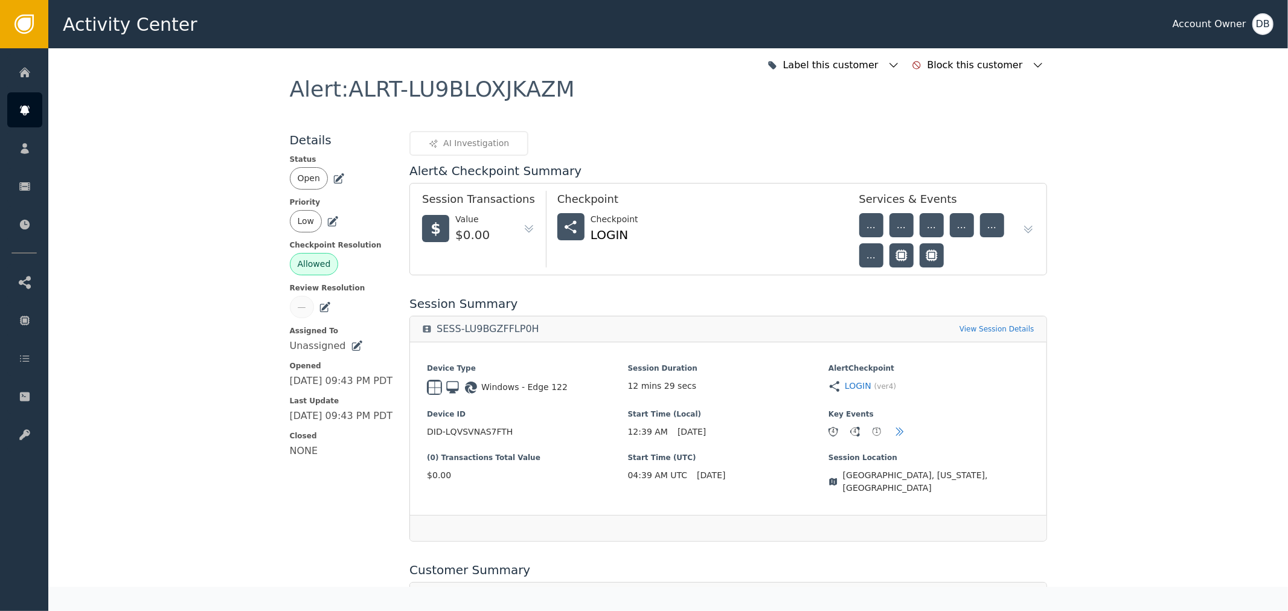
drag, startPoint x: 1158, startPoint y: 250, endPoint x: 1161, endPoint y: 240, distance: 10.7
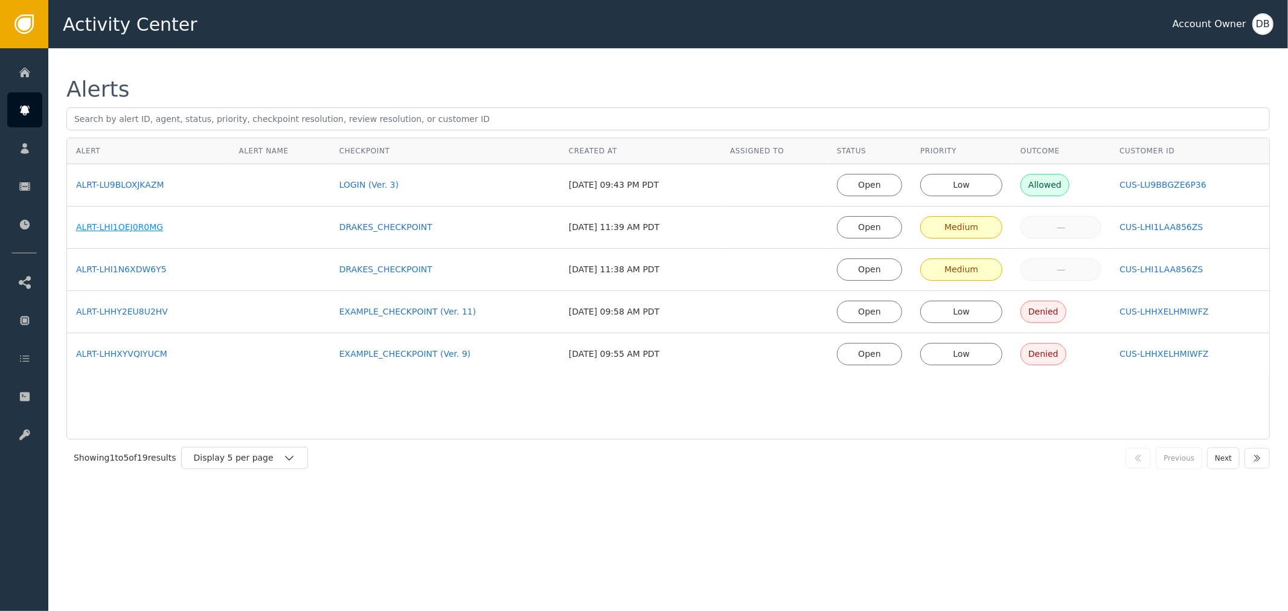
click at [129, 227] on div "ALRT-LHI1OEJ0R0MG" at bounding box center [148, 227] width 145 height 13
click at [1165, 185] on div "CUS-LU9BBGZE6P36" at bounding box center [1190, 185] width 141 height 13
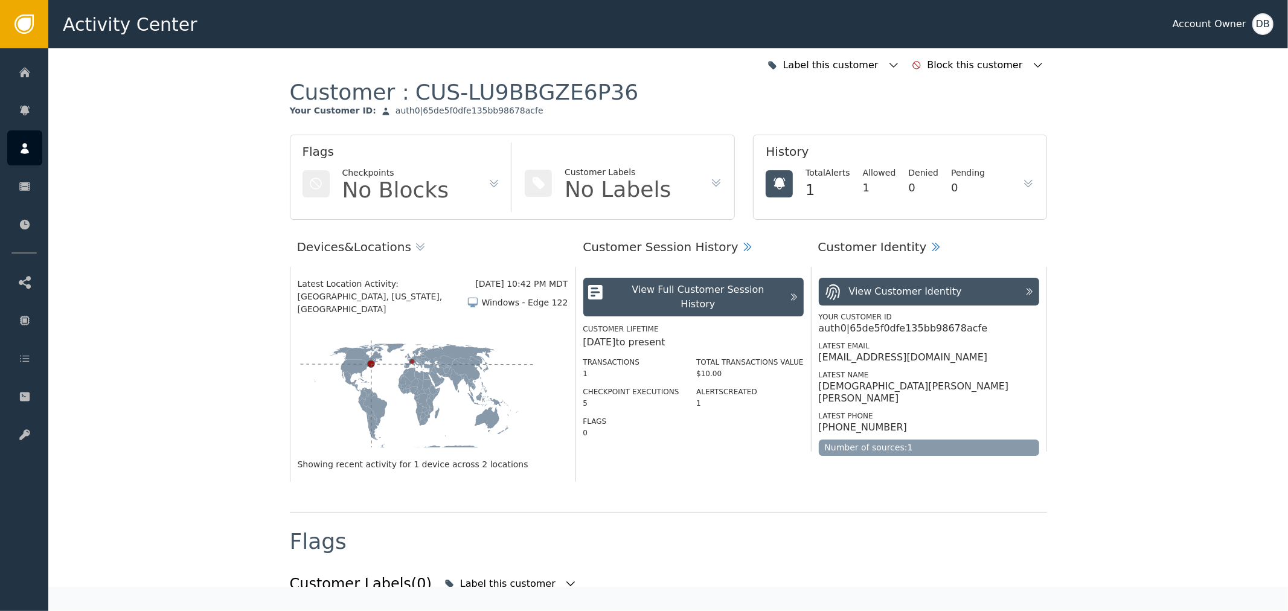
drag, startPoint x: 993, startPoint y: 110, endPoint x: 1013, endPoint y: 104, distance: 20.7
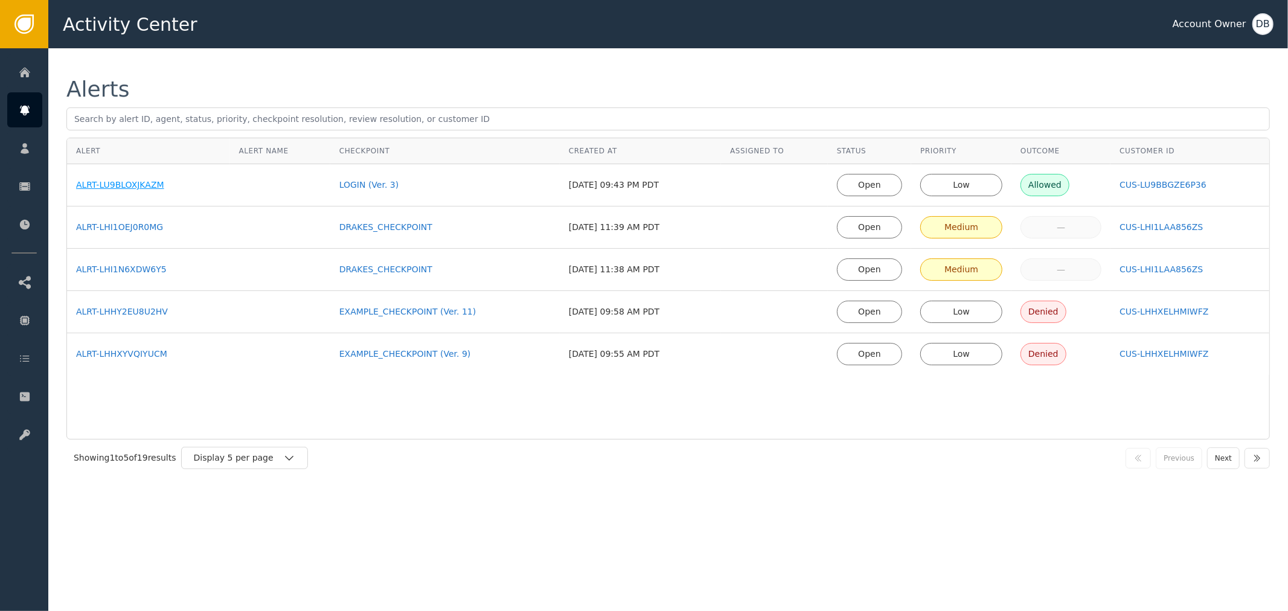
click at [92, 179] on div "ALRT-LU9BLOXJKAZM" at bounding box center [148, 185] width 145 height 13
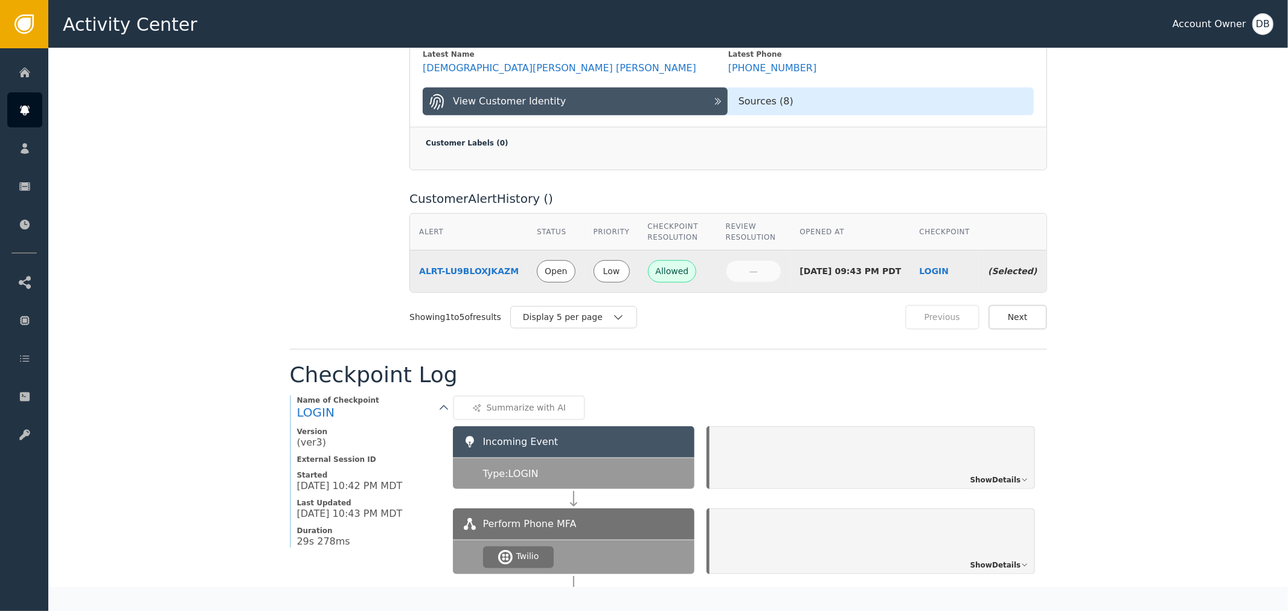
scroll to position [604, 0]
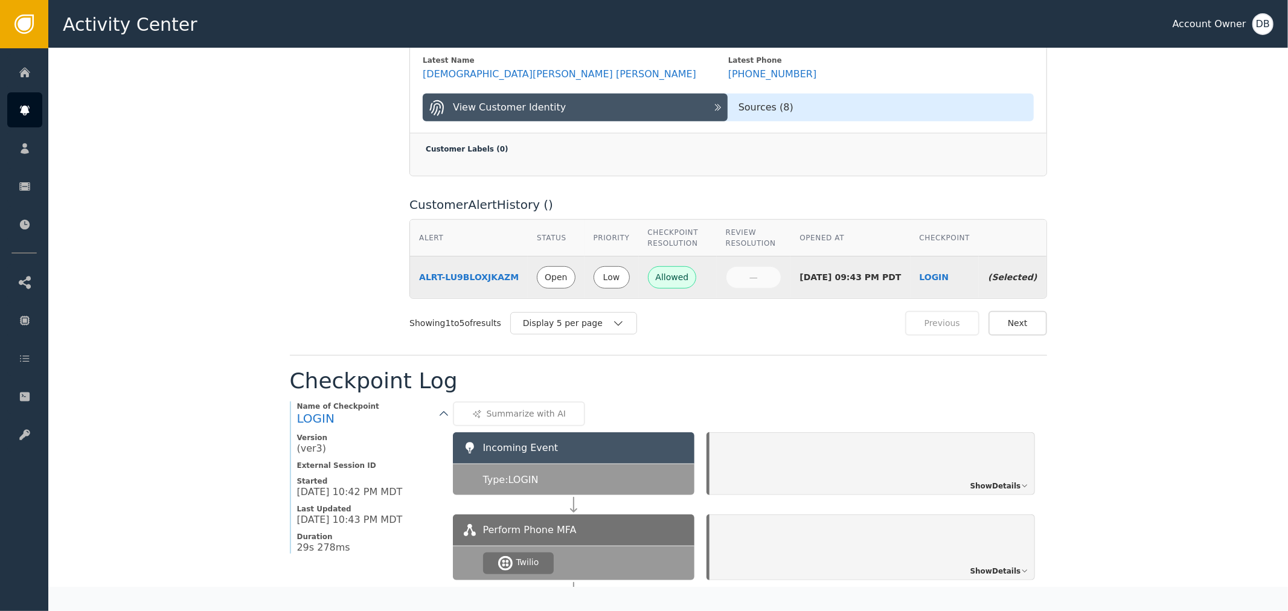
drag, startPoint x: 607, startPoint y: 264, endPoint x: 650, endPoint y: 263, distance: 42.3
click at [644, 263] on tr "ALRT-LU9BLOXJKAZM Open Low Allowed — [DATE] 09:43 PM PDT LOGIN (Selected)" at bounding box center [728, 278] width 636 height 42
drag, startPoint x: 711, startPoint y: 257, endPoint x: 821, endPoint y: 250, distance: 110.1
click at [763, 48] on body "Activity Center Account Owner DB Home Alerts Customers Sessions Events Checkpoi…" at bounding box center [644, 24] width 1288 height 48
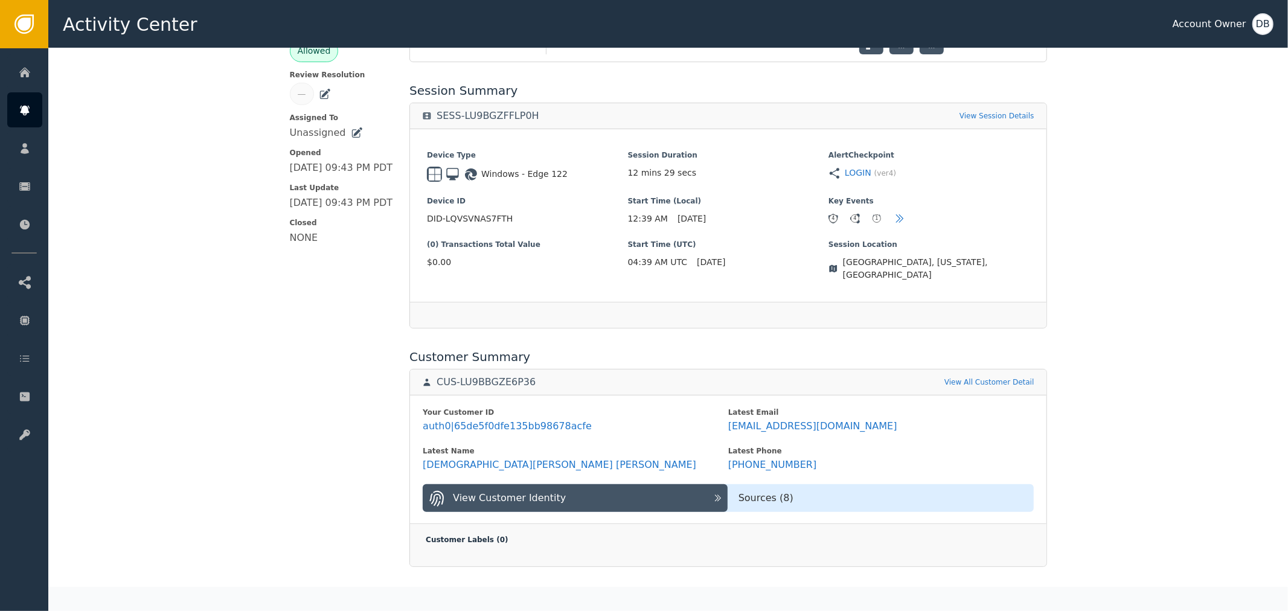
scroll to position [201, 0]
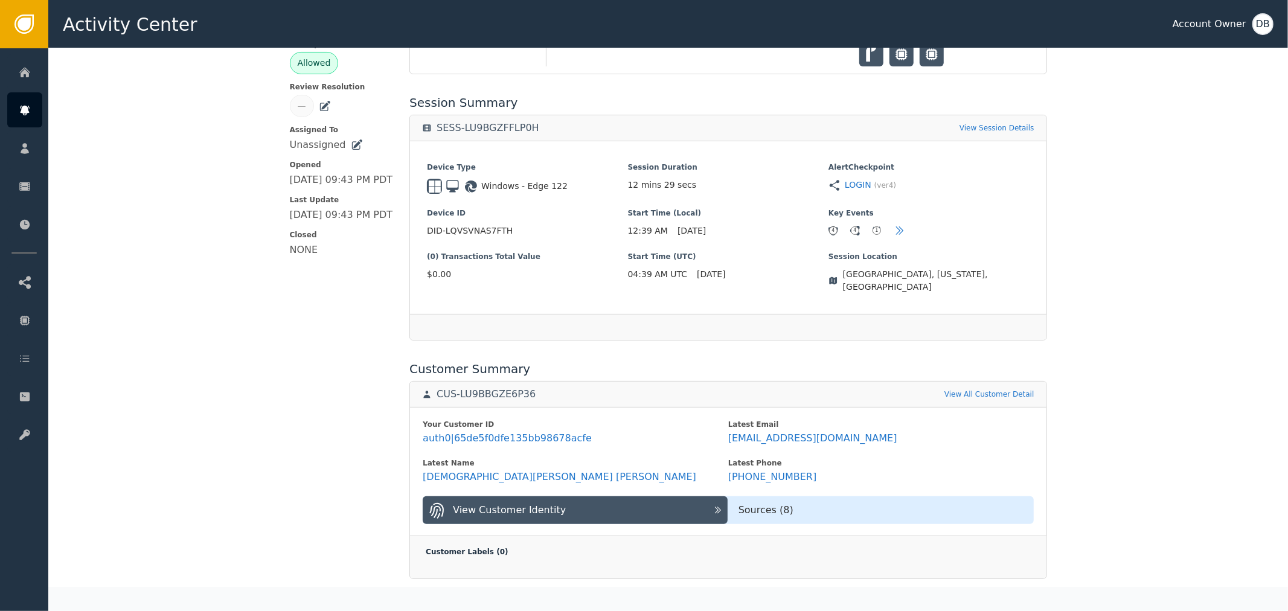
drag, startPoint x: 739, startPoint y: 226, endPoint x: 674, endPoint y: 228, distance: 64.6
click at [676, 228] on div "12:39 AM [DATE]" at bounding box center [728, 231] width 200 height 13
click at [678, 234] on span "[DATE]" at bounding box center [692, 231] width 28 height 13
drag, startPoint x: 674, startPoint y: 234, endPoint x: 771, endPoint y: 231, distance: 96.7
click at [768, 231] on div "12:39 AM [DATE]" at bounding box center [728, 231] width 200 height 13
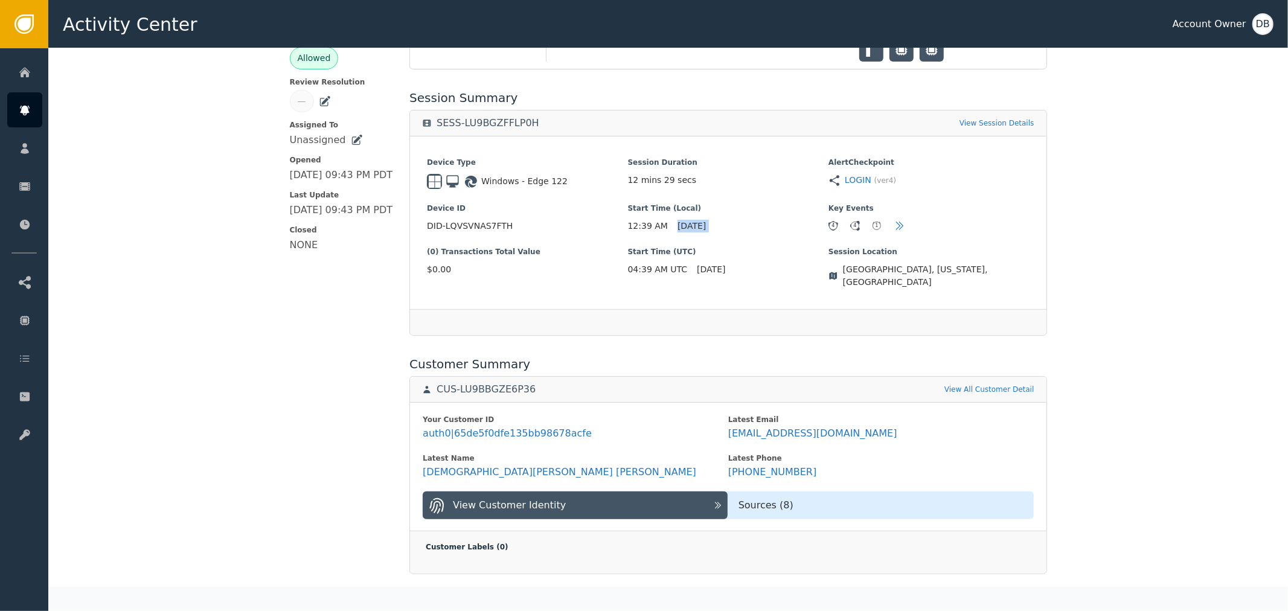
scroll to position [0, 0]
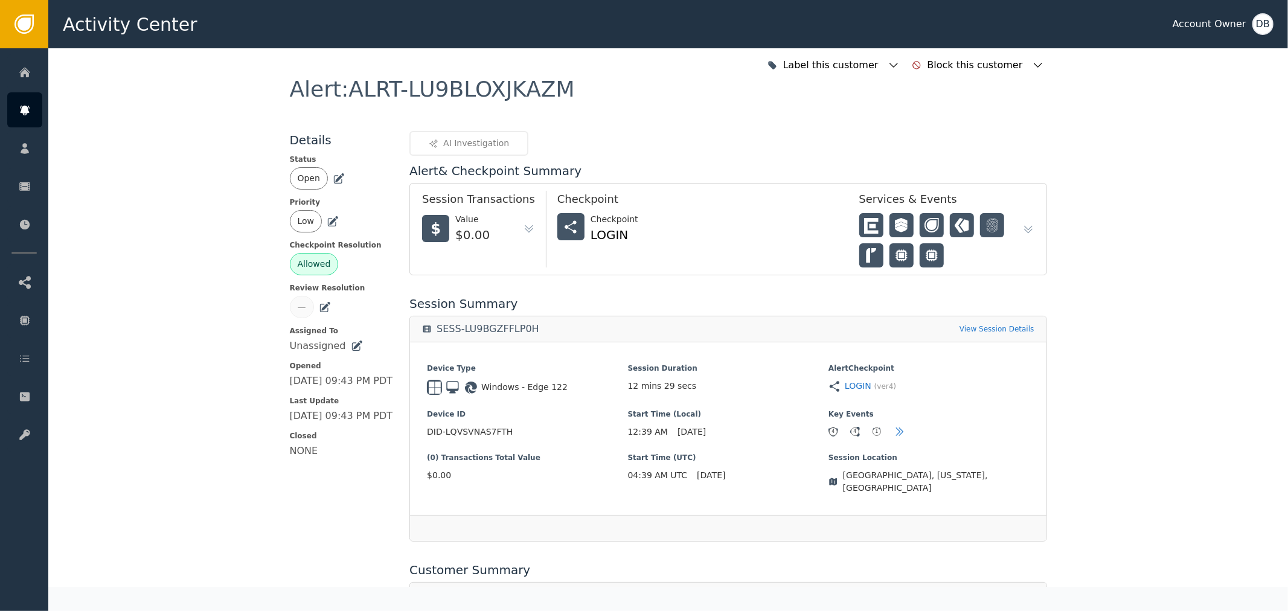
click at [302, 217] on div "Low" at bounding box center [306, 221] width 17 height 13
click at [333, 180] on icon at bounding box center [339, 179] width 12 height 12
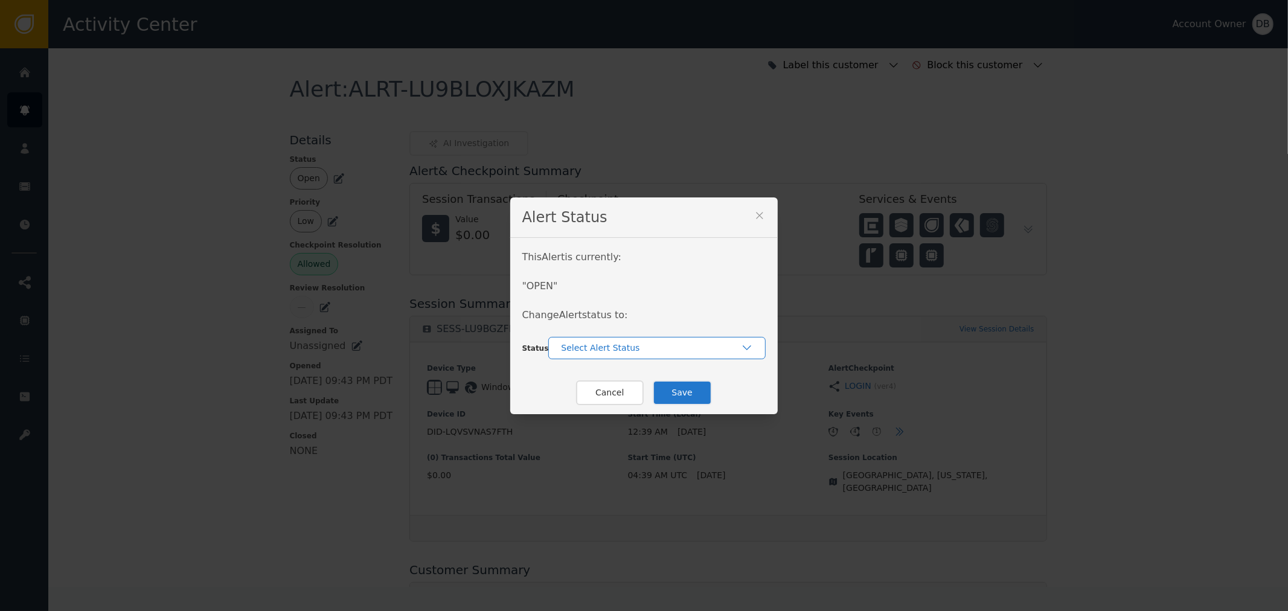
click at [634, 344] on div "Select Alert Status" at bounding box center [651, 348] width 180 height 13
click at [757, 213] on icon at bounding box center [760, 215] width 7 height 7
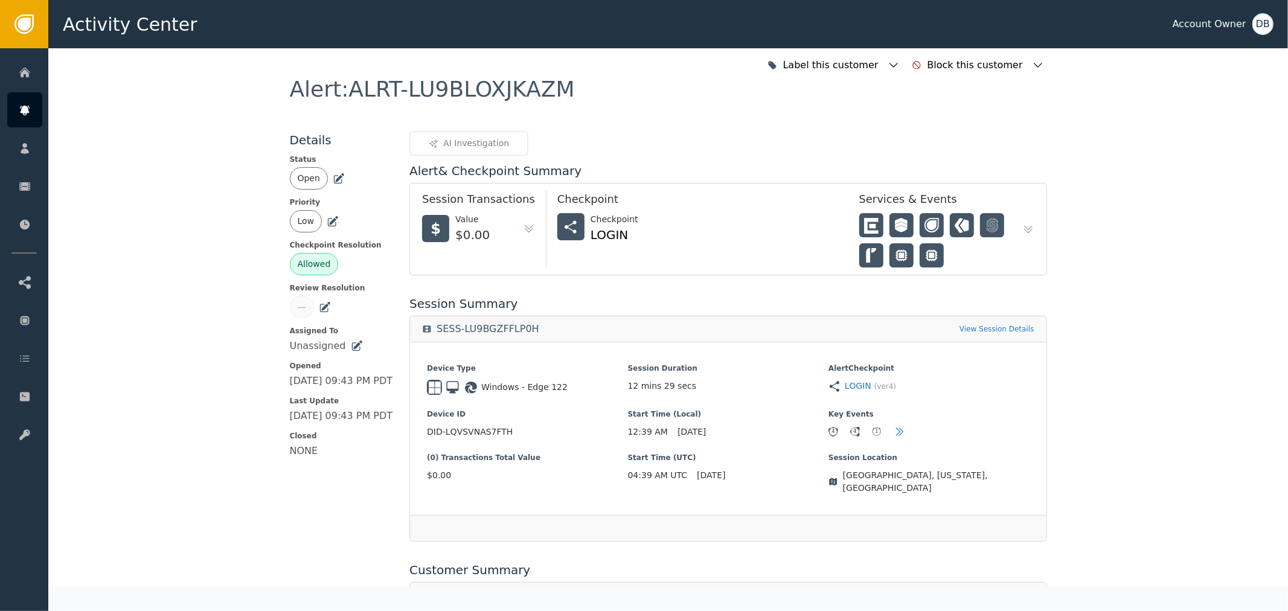
click at [333, 179] on icon at bounding box center [339, 179] width 12 height 12
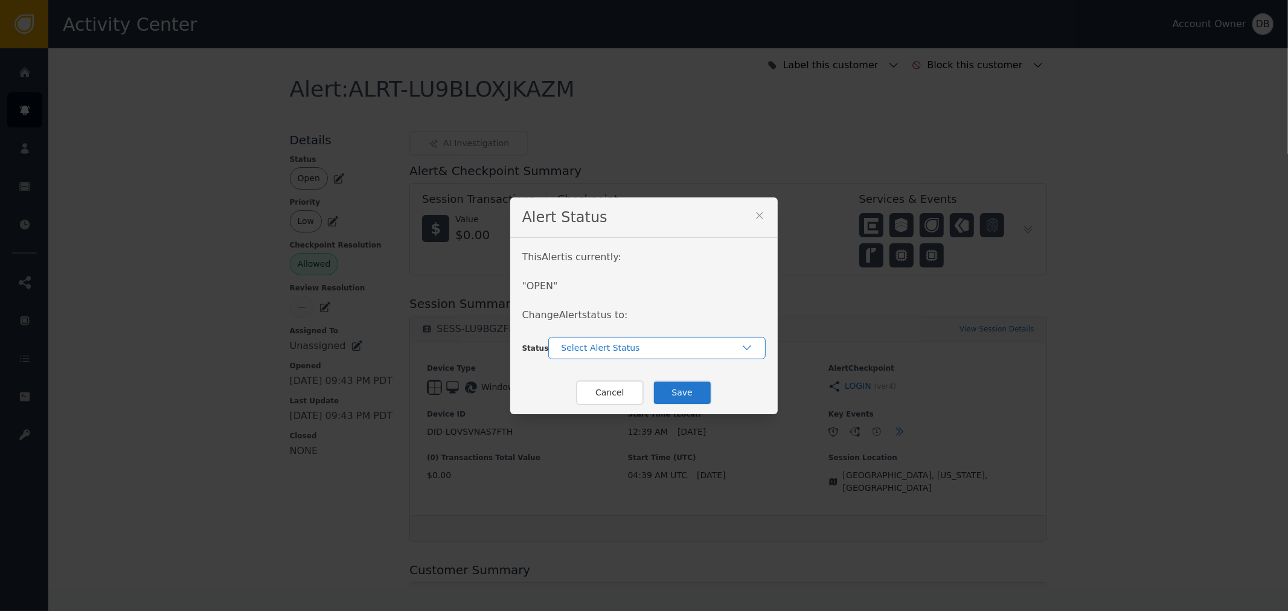
click at [732, 351] on div "Select Alert Status" at bounding box center [651, 348] width 180 height 13
drag, startPoint x: 745, startPoint y: 318, endPoint x: 716, endPoint y: 264, distance: 60.5
click at [717, 267] on div "This Alert is currently: " OPEN " Change Alert status to:" at bounding box center [644, 293] width 244 height 87
click at [642, 244] on div "This Alert is currently: " OPEN " Change Alert status to: Status Select Alert S…" at bounding box center [644, 304] width 268 height 133
click at [644, 240] on div "This Alert is currently: " OPEN " Change Alert status to: Status Select Alert S…" at bounding box center [644, 304] width 268 height 133
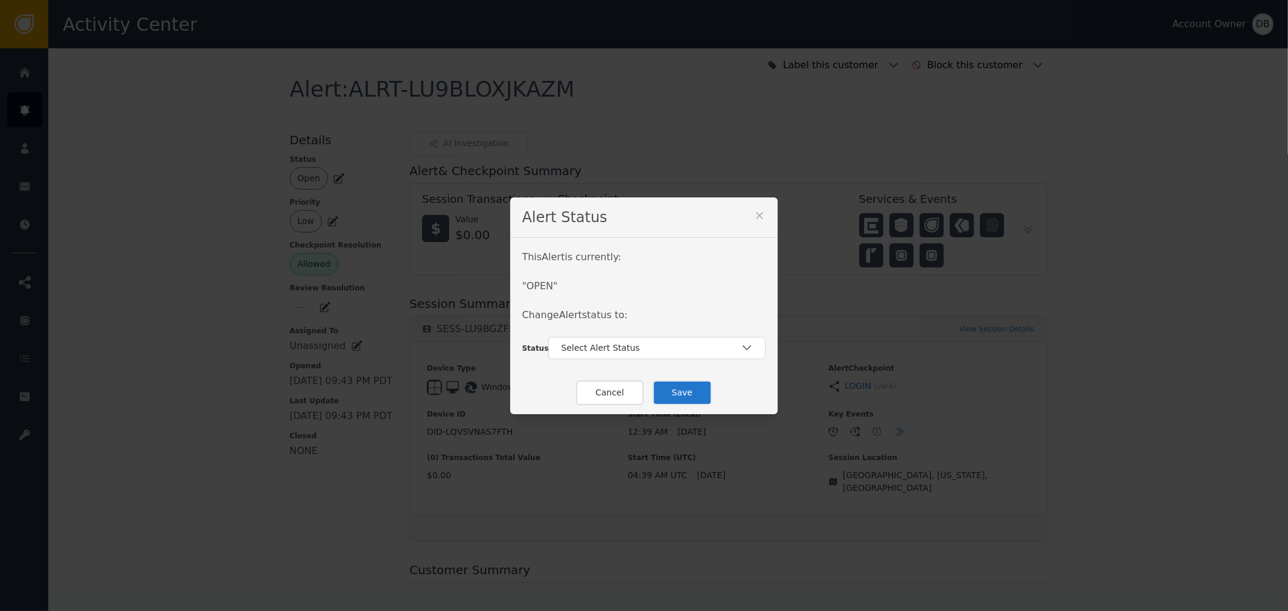
drag, startPoint x: 662, startPoint y: 320, endPoint x: 668, endPoint y: 351, distance: 31.9
click at [662, 321] on div "This Alert is currently: " OPEN " Change Alert status to:" at bounding box center [644, 293] width 244 height 87
click at [672, 351] on div "Select Alert Status" at bounding box center [651, 348] width 180 height 13
click at [727, 345] on div "Select Alert Status" at bounding box center [651, 348] width 180 height 13
click at [731, 367] on div "This Alert is currently: " OPEN " Change Alert status to: Status Select Alert S…" at bounding box center [644, 304] width 268 height 133
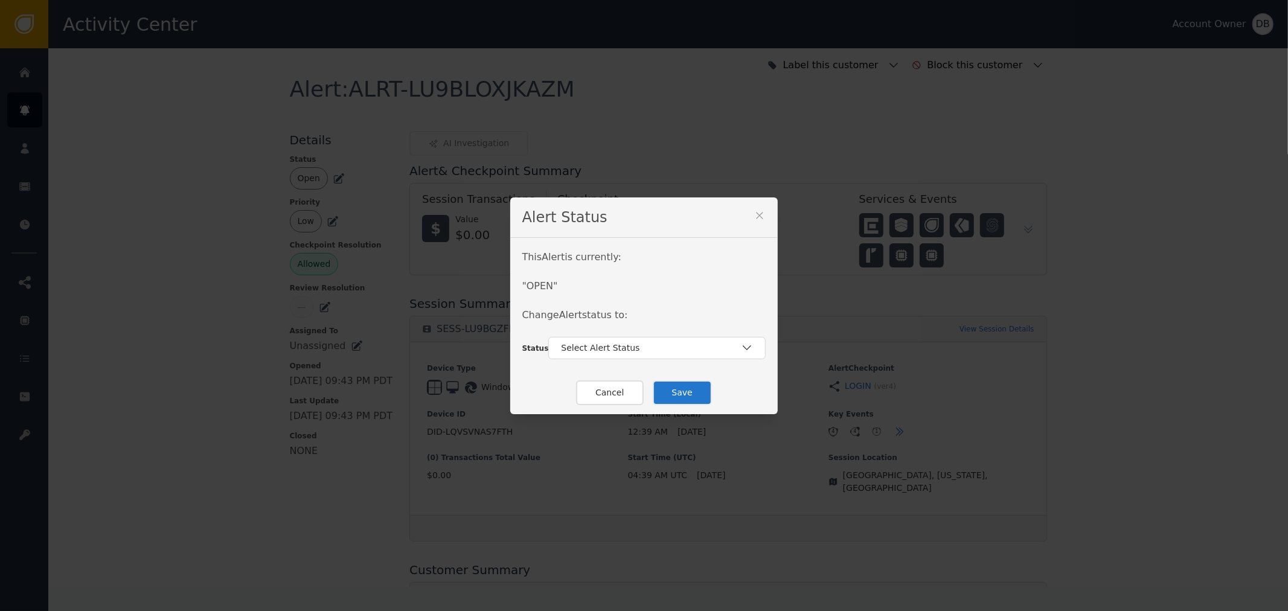
click at [731, 365] on div "This Alert is currently: " OPEN " Change Alert status to: Status Select Alert S…" at bounding box center [644, 304] width 268 height 133
click at [731, 348] on div "Select Alert Status" at bounding box center [651, 348] width 180 height 13
click at [754, 216] on icon at bounding box center [760, 216] width 12 height 12
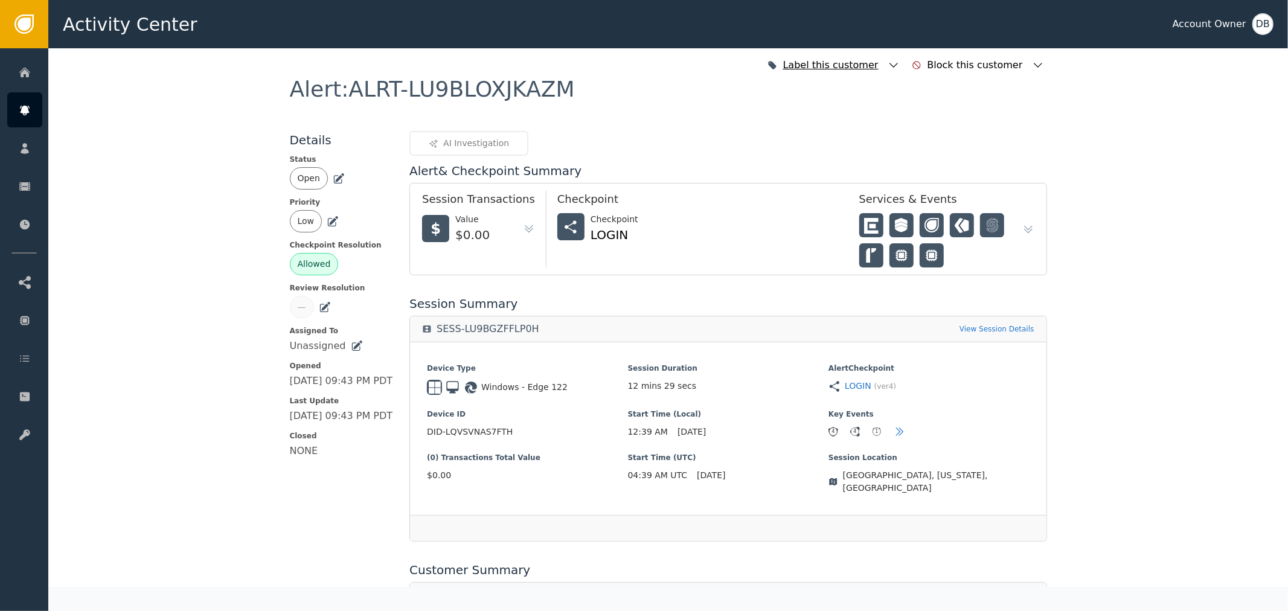
click at [870, 65] on div "Label this customer" at bounding box center [832, 65] width 98 height 14
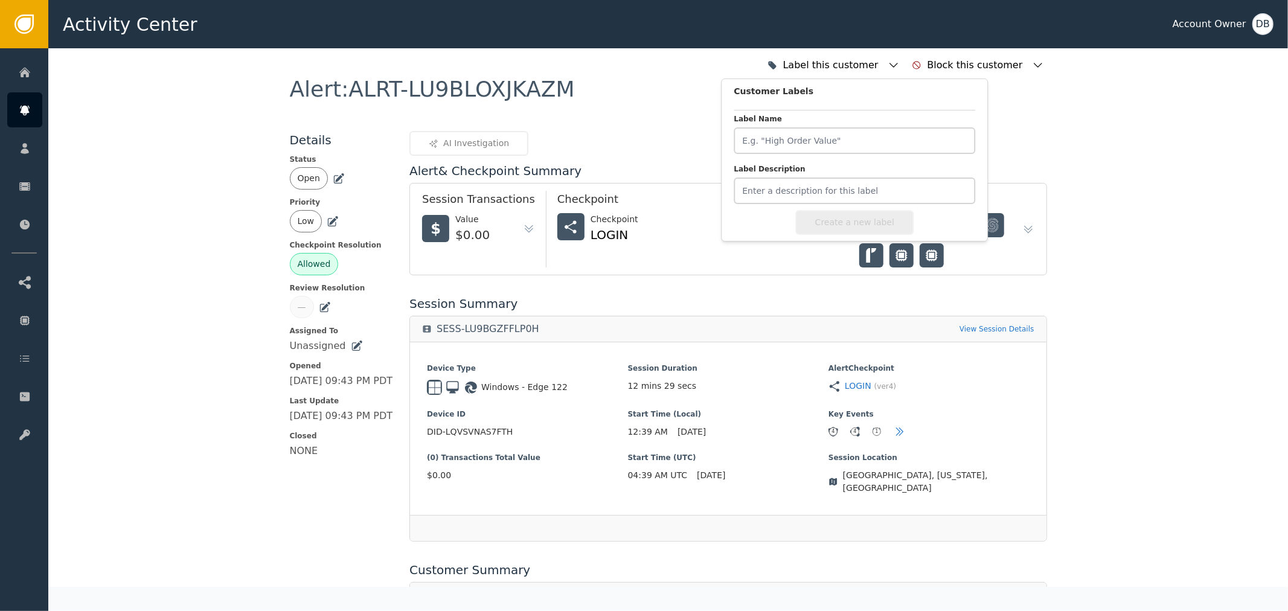
drag, startPoint x: 377, startPoint y: 211, endPoint x: 339, endPoint y: 193, distance: 41.6
click at [377, 210] on div "Low" at bounding box center [341, 221] width 103 height 22
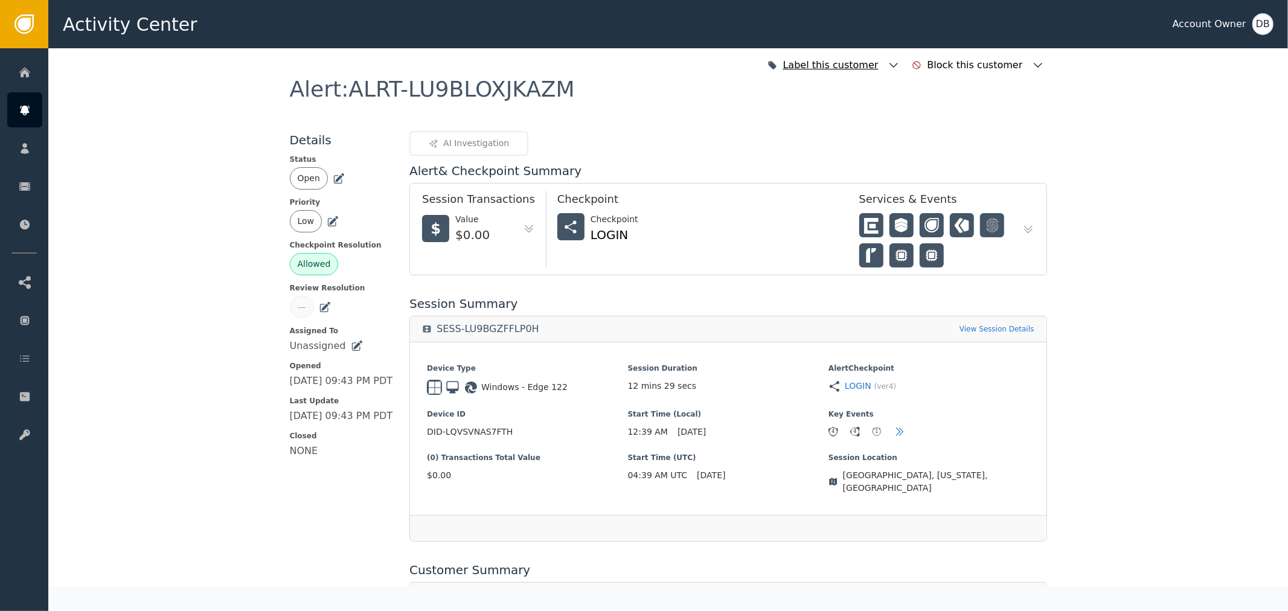
click at [861, 62] on div "Label this customer" at bounding box center [832, 65] width 98 height 14
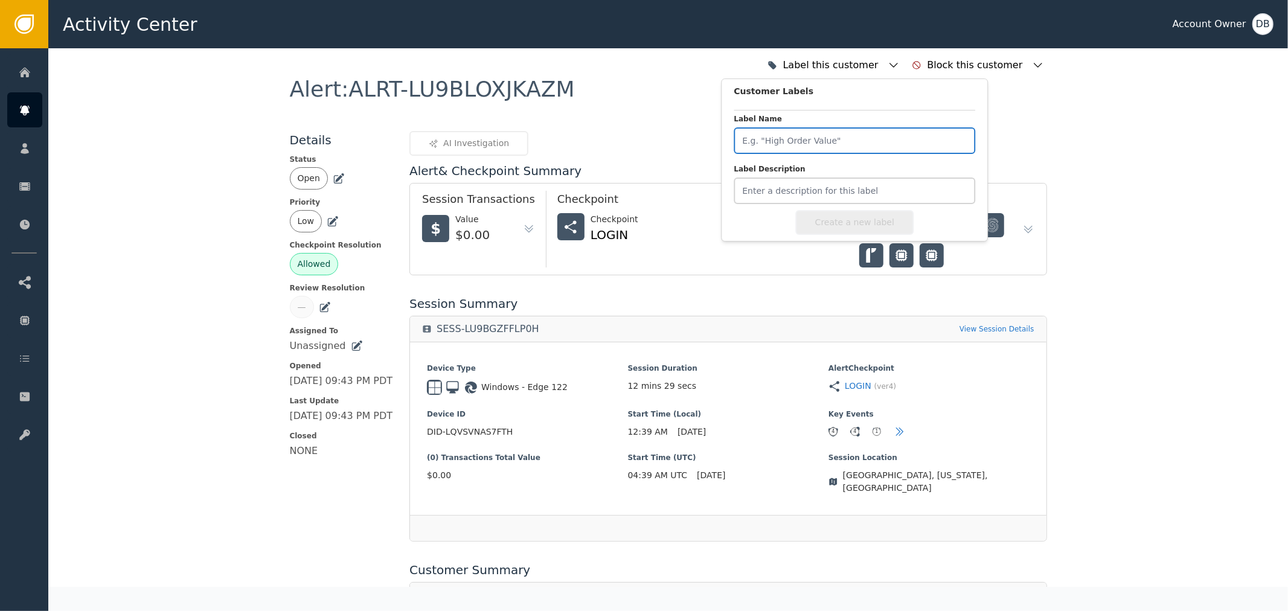
click at [820, 133] on input "Label Name" at bounding box center [855, 140] width 242 height 27
click at [640, 130] on div "Alert : ALRT-LU9BLOXJKAZM" at bounding box center [668, 105] width 757 height 53
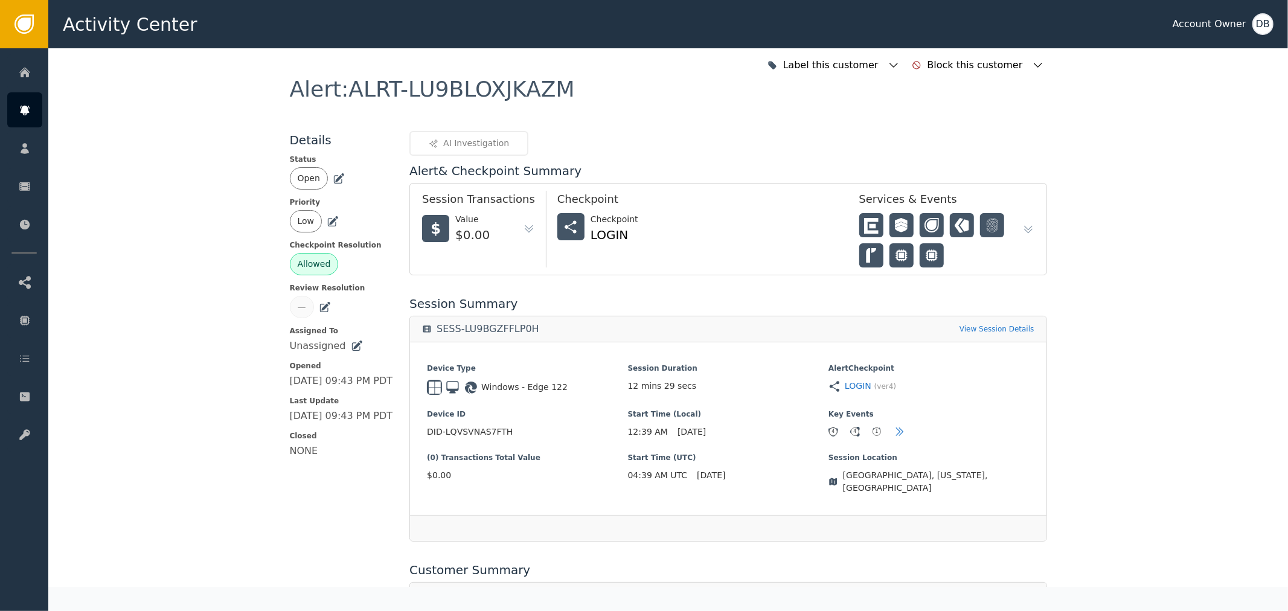
click at [319, 310] on icon at bounding box center [325, 307] width 12 height 12
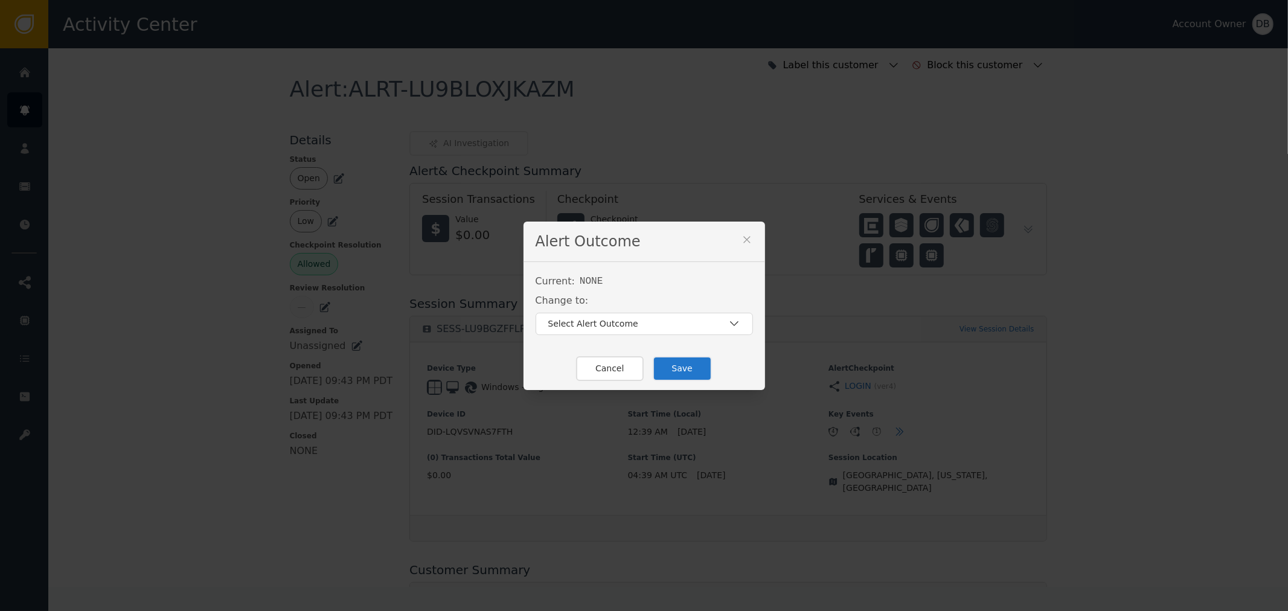
click at [635, 309] on div "Current: NONE Change to: Select Alert Outcome" at bounding box center [644, 304] width 217 height 61
click at [635, 319] on div "Select Alert Outcome" at bounding box center [638, 324] width 180 height 13
drag, startPoint x: 744, startPoint y: 244, endPoint x: 738, endPoint y: 252, distance: 10.4
click at [743, 246] on button at bounding box center [747, 242] width 12 height 16
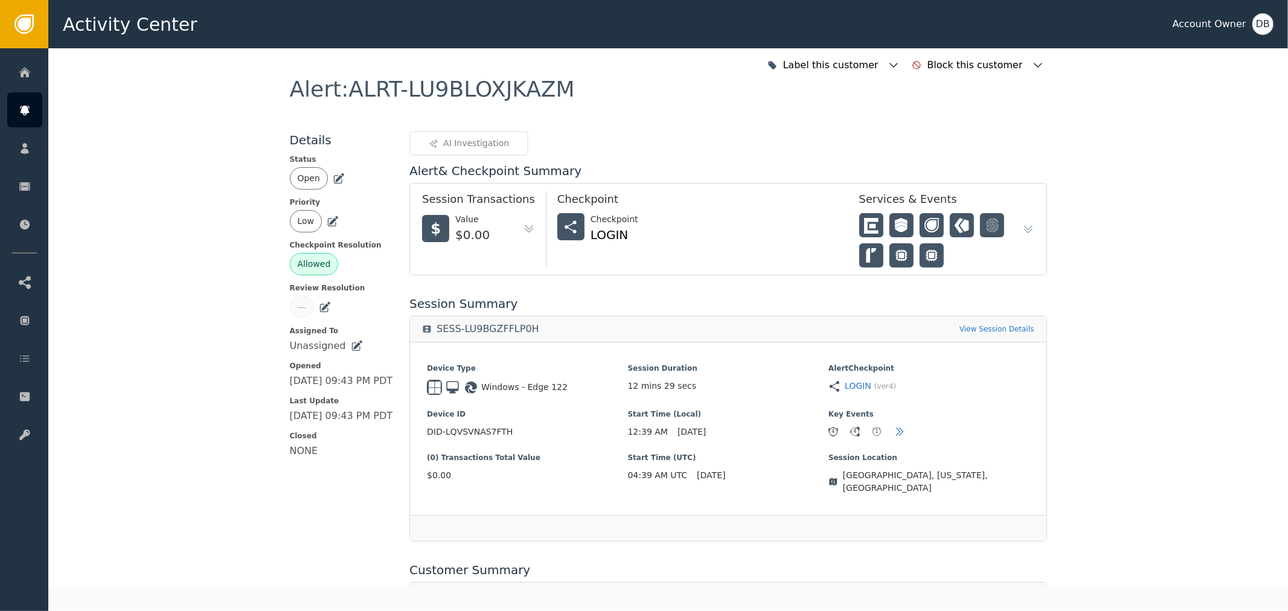
click at [351, 348] on icon at bounding box center [357, 346] width 12 height 12
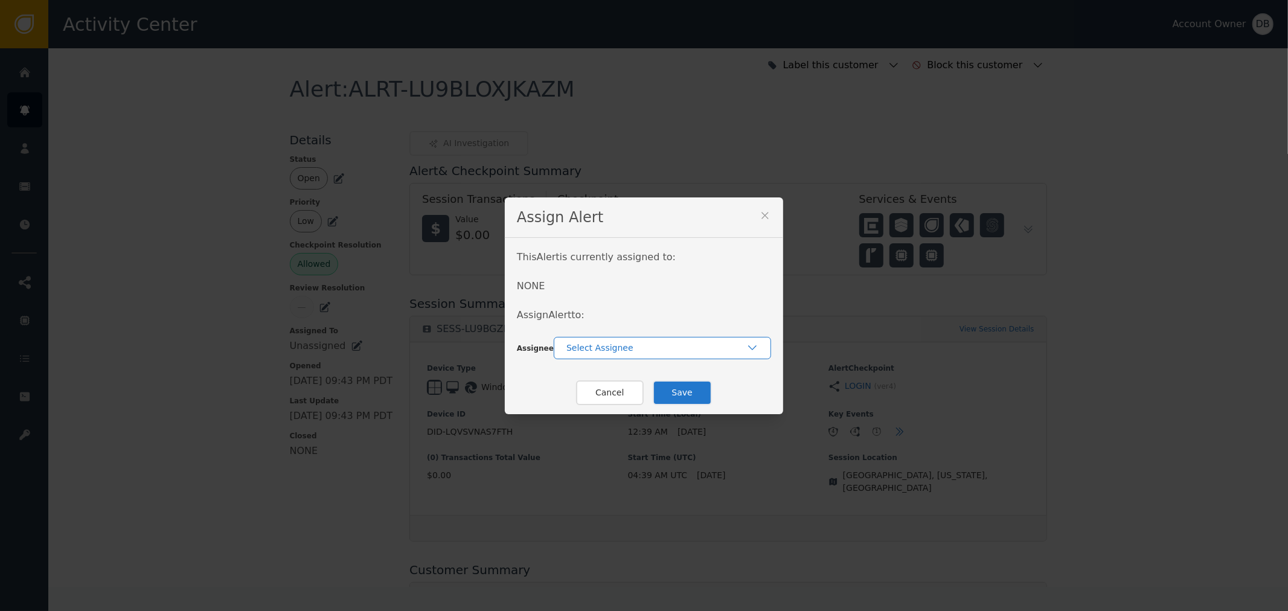
click at [612, 342] on div "Select Assignee" at bounding box center [656, 348] width 180 height 13
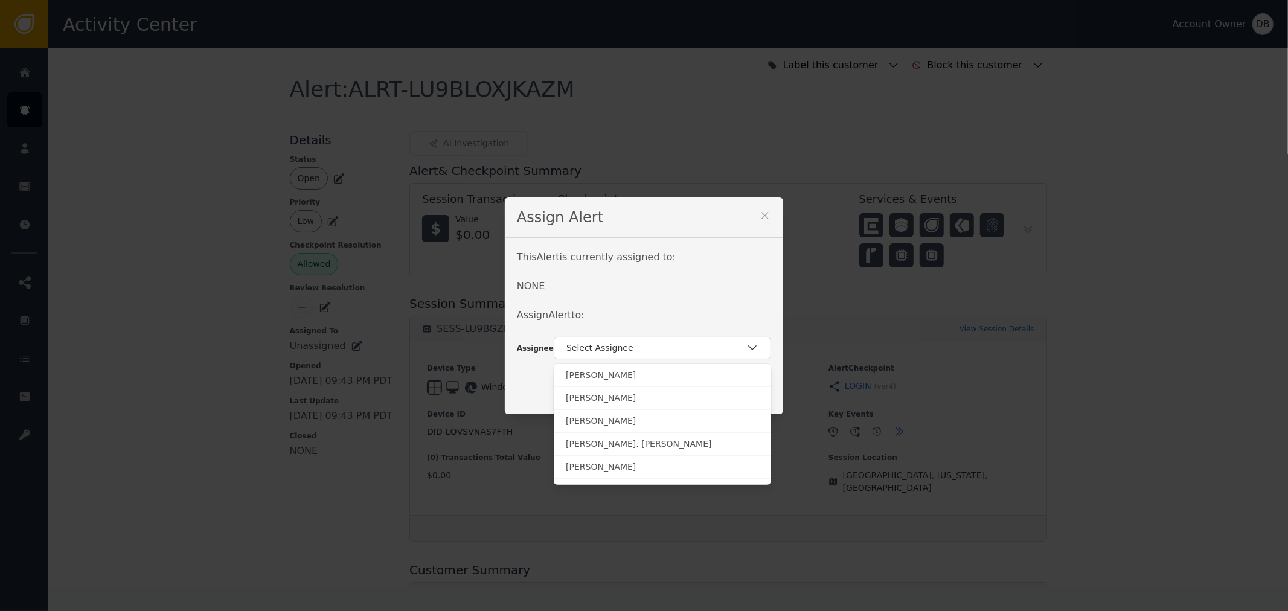
drag, startPoint x: 757, startPoint y: 213, endPoint x: 739, endPoint y: 224, distance: 22.0
click at [759, 218] on icon at bounding box center [765, 216] width 12 height 12
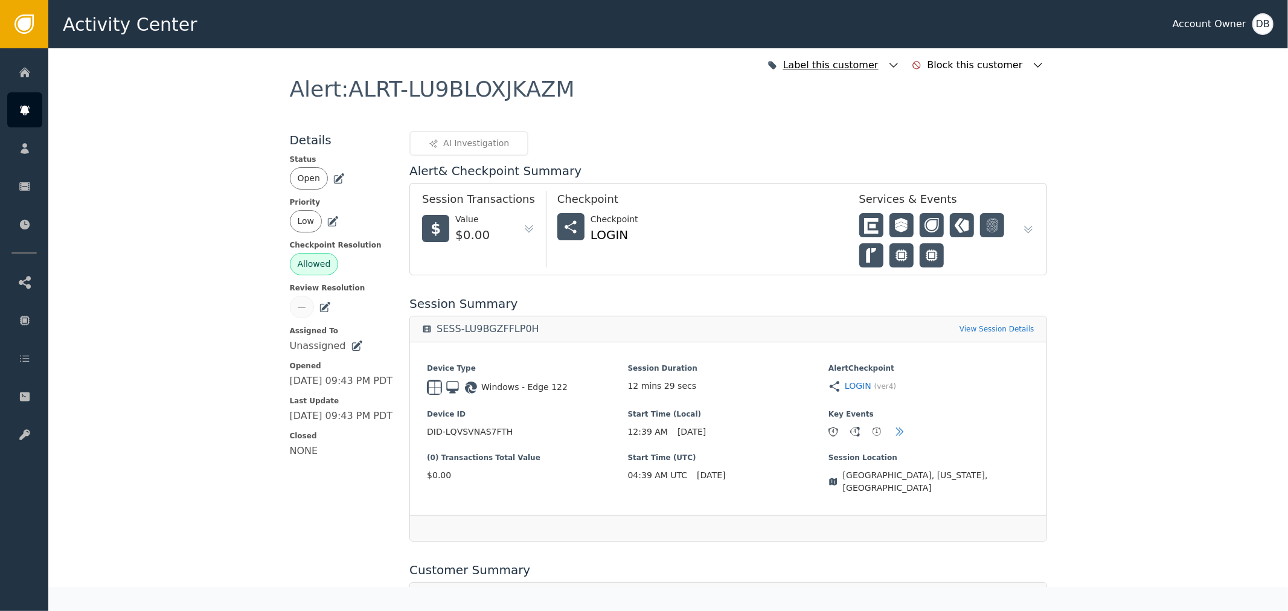
click at [867, 62] on div "Label this customer" at bounding box center [832, 65] width 98 height 14
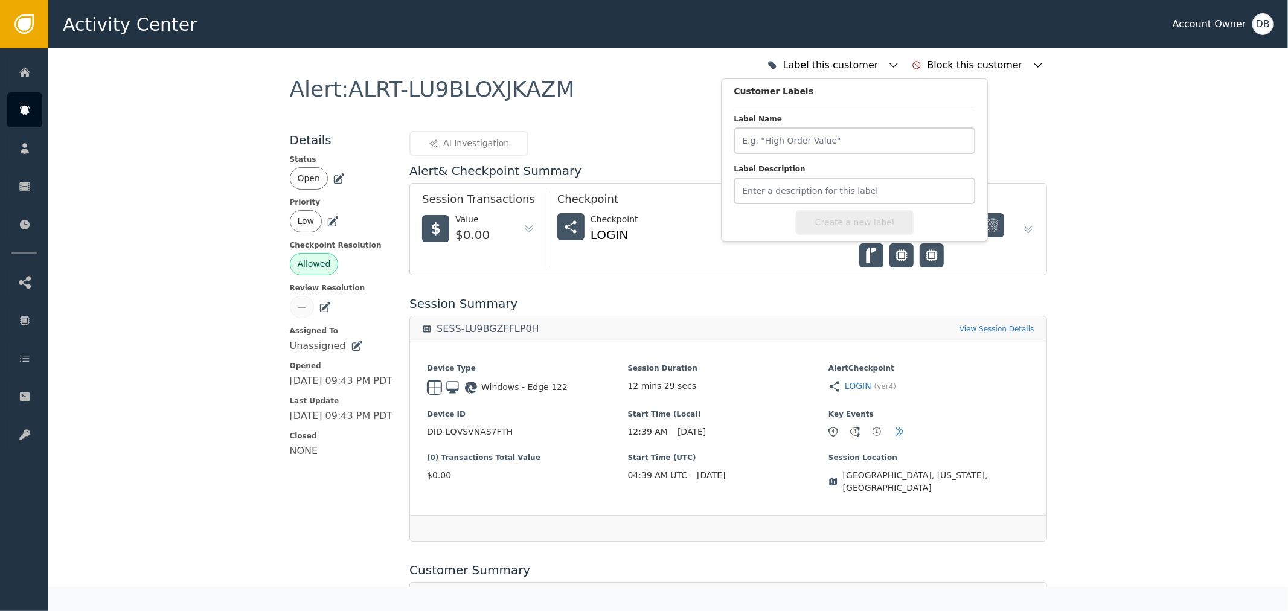
click at [853, 126] on label "Label Name" at bounding box center [855, 121] width 242 height 14
click at [853, 127] on input "Label Name" at bounding box center [855, 140] width 242 height 27
drag, startPoint x: 859, startPoint y: 139, endPoint x: 853, endPoint y: 136, distance: 6.5
click at [853, 136] on input "Label Name" at bounding box center [855, 140] width 242 height 27
click at [566, 321] on div "SESS-LU9BGZFFLP0H View Session Details" at bounding box center [728, 328] width 636 height 25
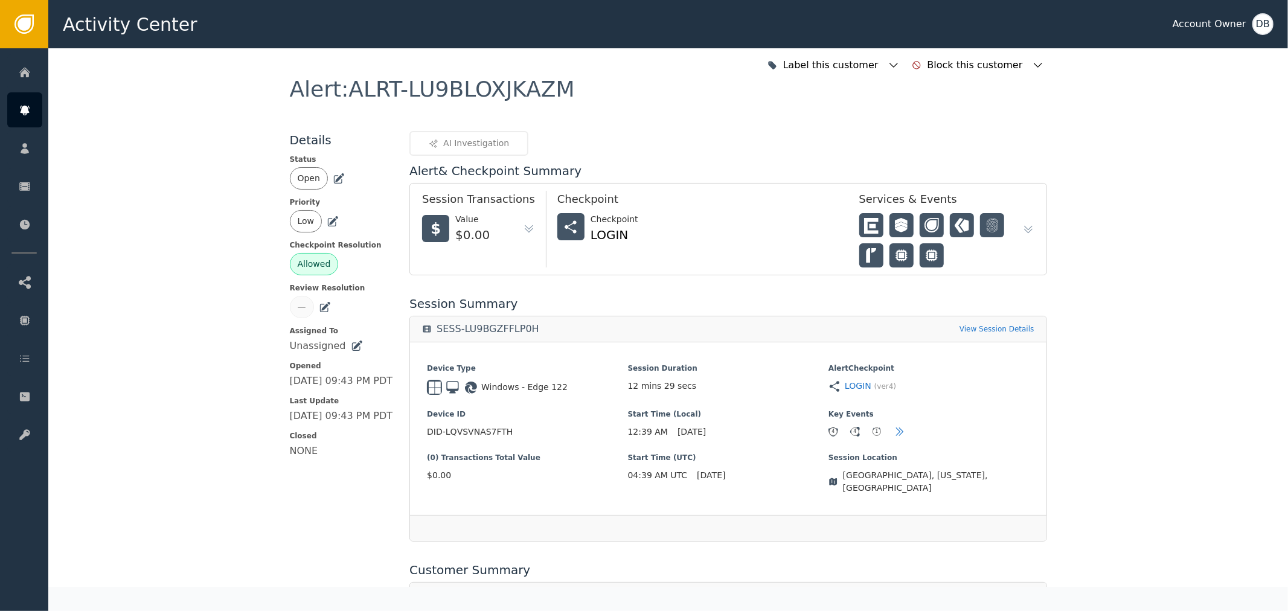
click at [335, 177] on icon at bounding box center [339, 177] width 8 height 8
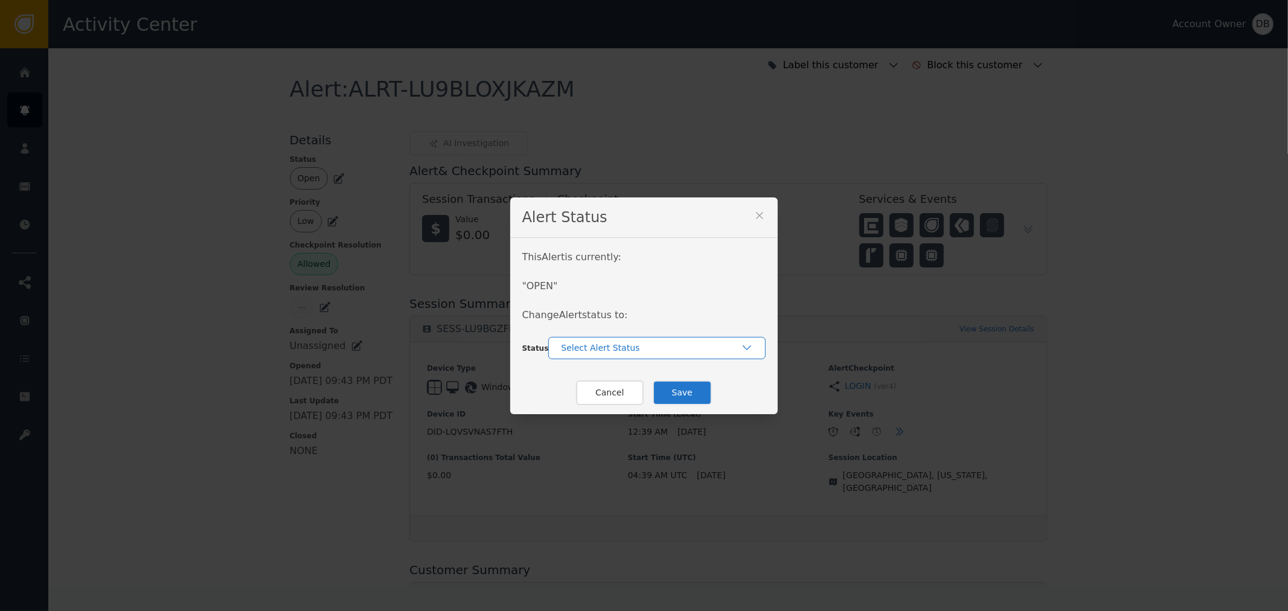
click at [618, 349] on div "Select Alert Status" at bounding box center [651, 348] width 180 height 13
click at [616, 266] on div "This Alert is currently: " OPEN " Change Alert status to:" at bounding box center [644, 293] width 244 height 87
click at [601, 348] on div "Select Alert Status" at bounding box center [651, 348] width 180 height 13
click at [649, 266] on div "This Alert is currently: " OPEN " Change Alert status to:" at bounding box center [644, 293] width 244 height 87
drag, startPoint x: 622, startPoint y: 226, endPoint x: 452, endPoint y: 198, distance: 172.6
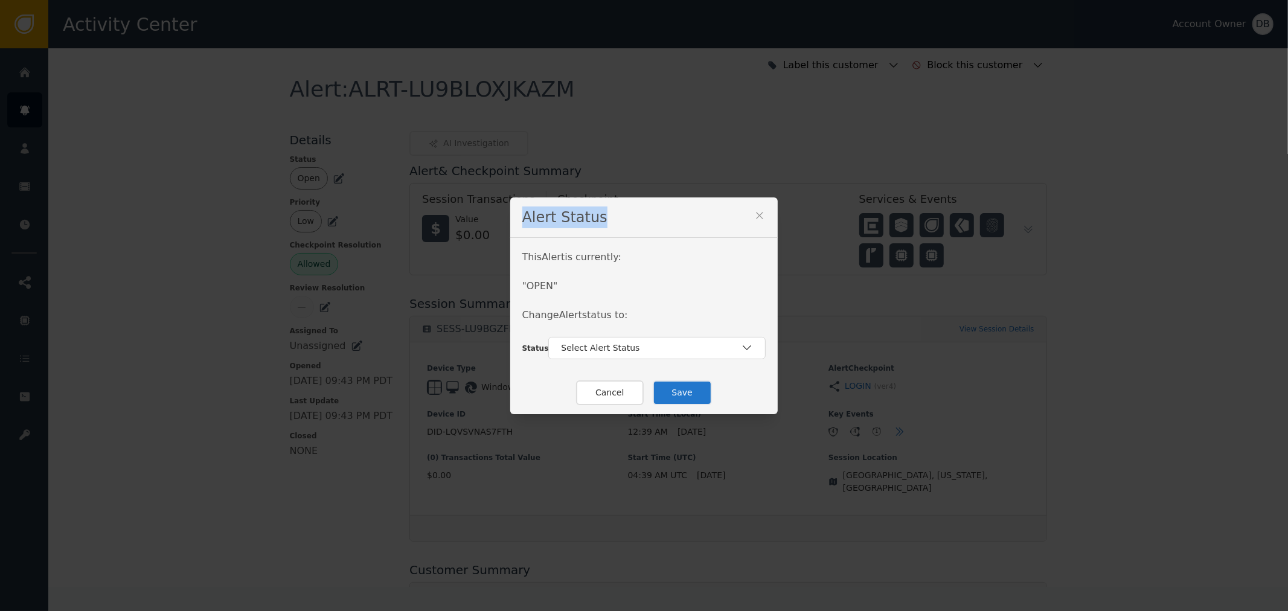
click at [452, 197] on div "Alert Status This Alert is currently: " OPEN " Change Alert status to: Status S…" at bounding box center [644, 305] width 1288 height 611
click at [744, 209] on div "Alert Status" at bounding box center [644, 217] width 268 height 40
click at [754, 213] on icon at bounding box center [760, 216] width 12 height 12
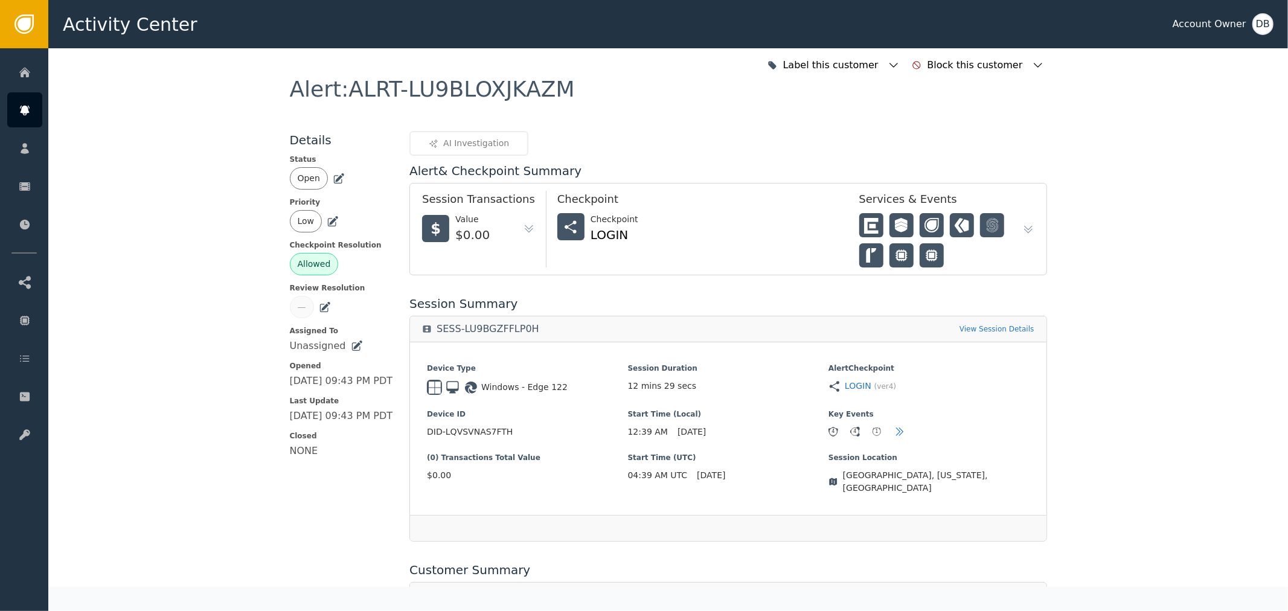
drag, startPoint x: 737, startPoint y: 309, endPoint x: 586, endPoint y: 321, distance: 152.1
click at [715, 315] on div "Session Summary SESS-LU9BGZFFLP0H View Session Details Device Type Windows - Ed…" at bounding box center [727, 418] width 637 height 247
click at [500, 331] on div "SESS-LU9BGZFFLP0H" at bounding box center [488, 329] width 103 height 12
click at [894, 434] on icon at bounding box center [900, 432] width 12 height 12
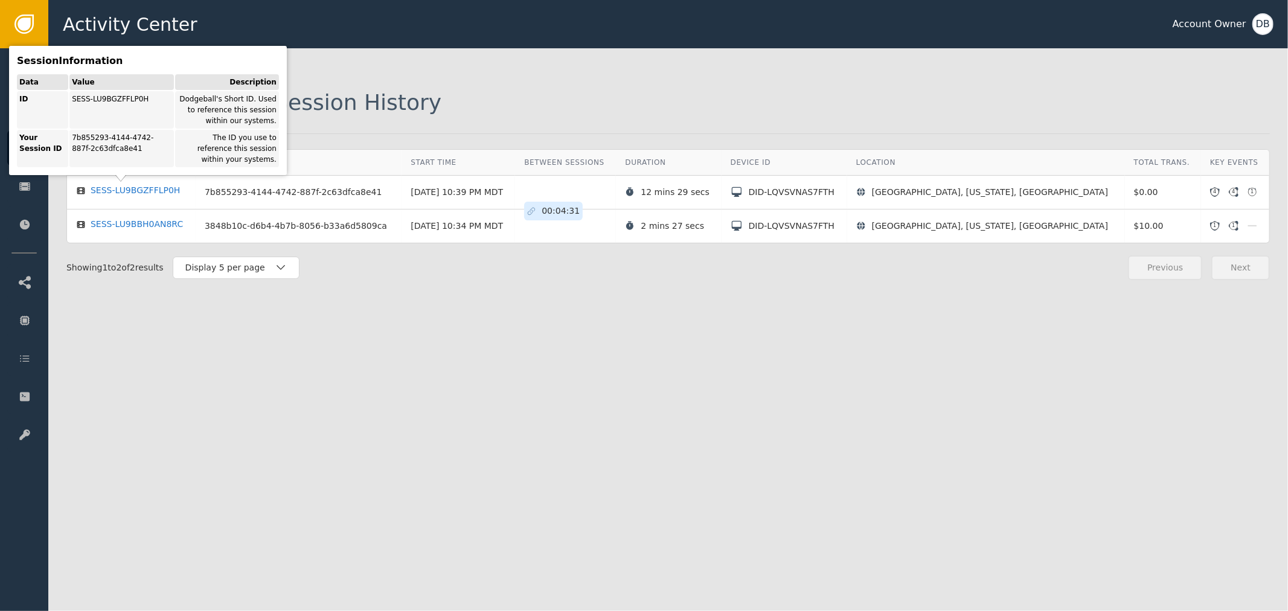
click at [135, 167] on div "Data Value Description ID SESS-LU9BGZFFLP0H Dodgeball's Short ID. Used to refer…" at bounding box center [148, 120] width 262 height 93
drag, startPoint x: 208, startPoint y: 103, endPoint x: 275, endPoint y: 133, distance: 73.5
click at [248, 128] on div "Dodgeball's Short ID. Used to reference this session within our systems." at bounding box center [227, 109] width 104 height 37
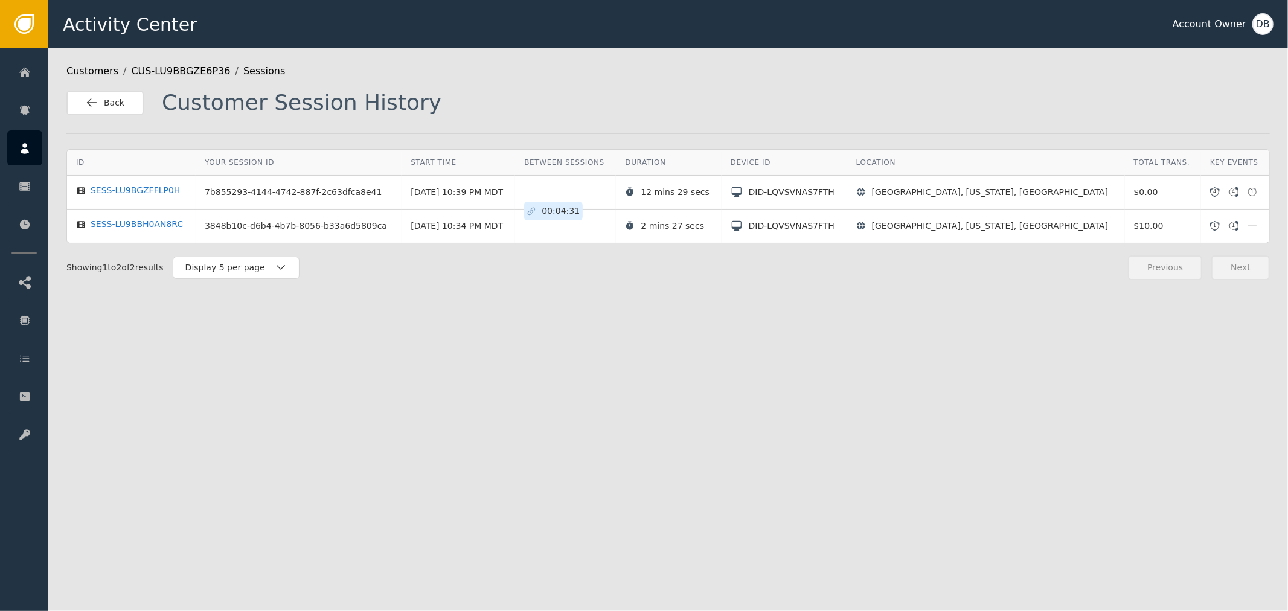
click at [457, 122] on div "Customers / CUS-LU9BBGZE6P36 / Sessions Back Customer Session History ID Your S…" at bounding box center [668, 329] width 1240 height 563
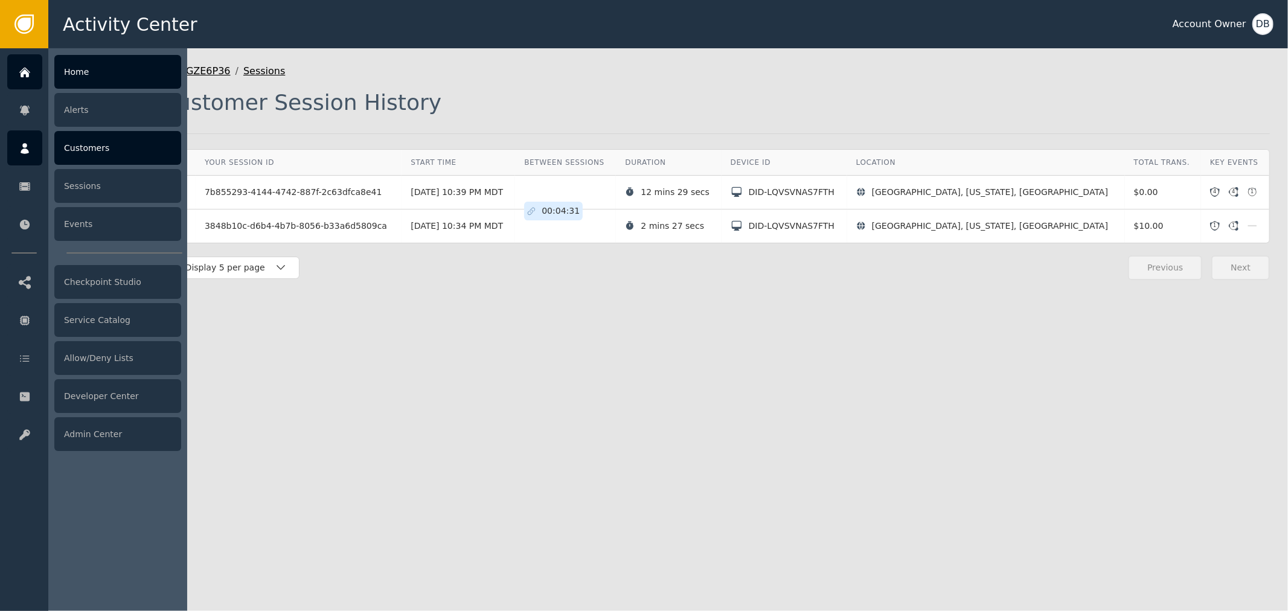
click at [122, 69] on div "Home" at bounding box center [117, 72] width 127 height 34
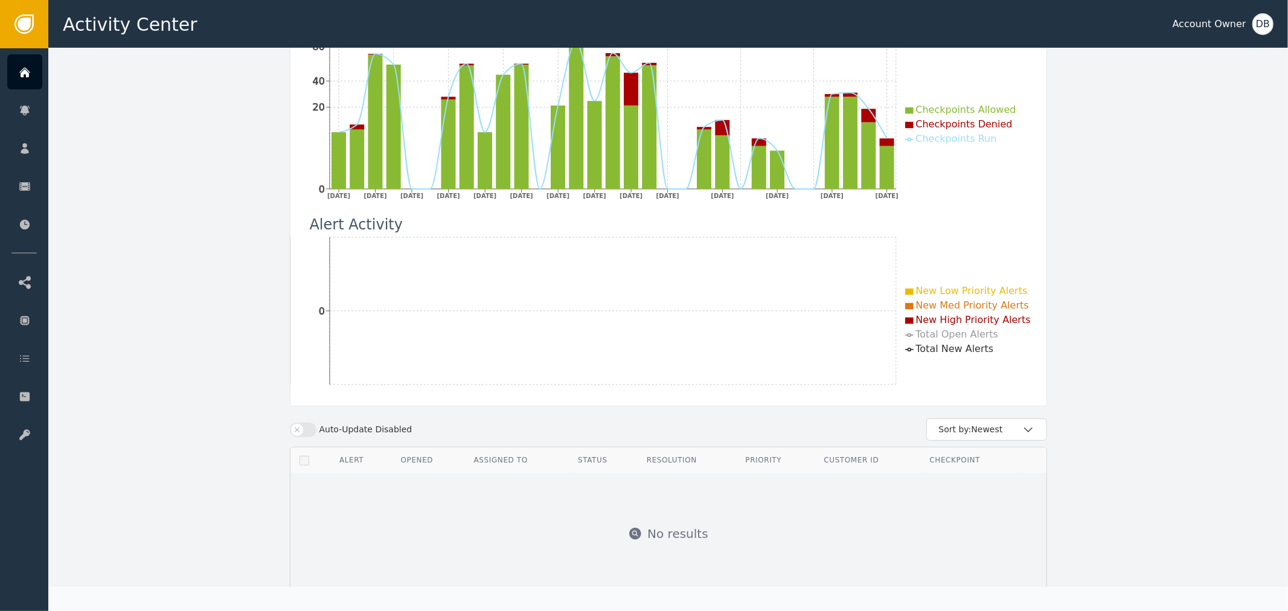
scroll to position [208, 0]
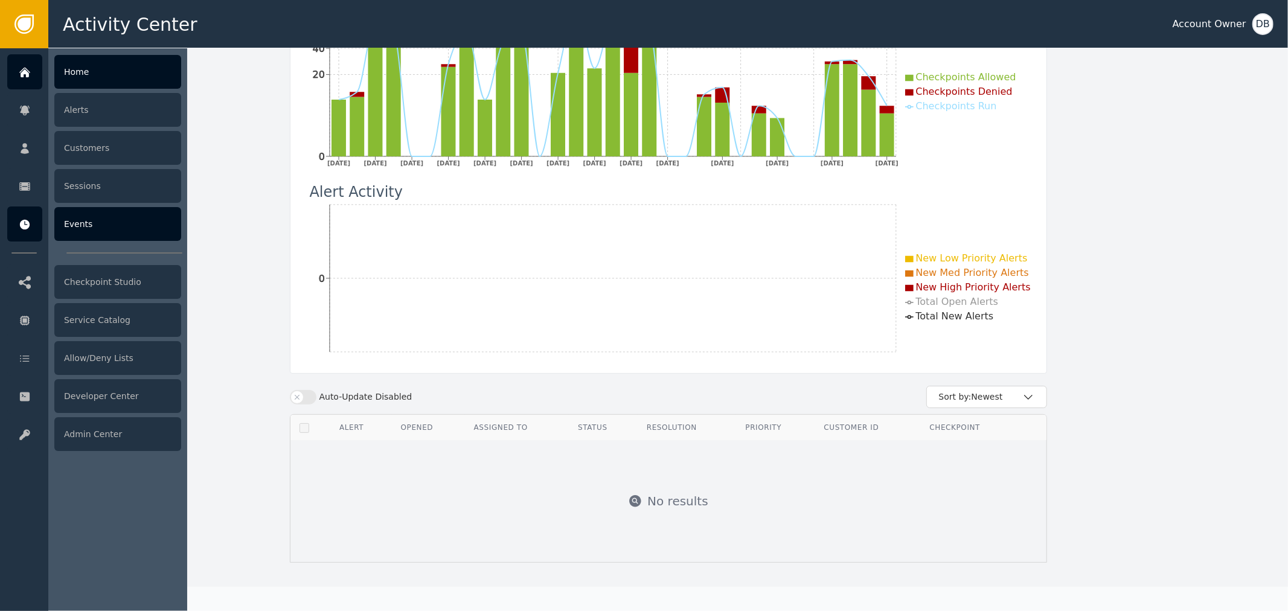
click at [91, 216] on div "Events" at bounding box center [117, 224] width 127 height 34
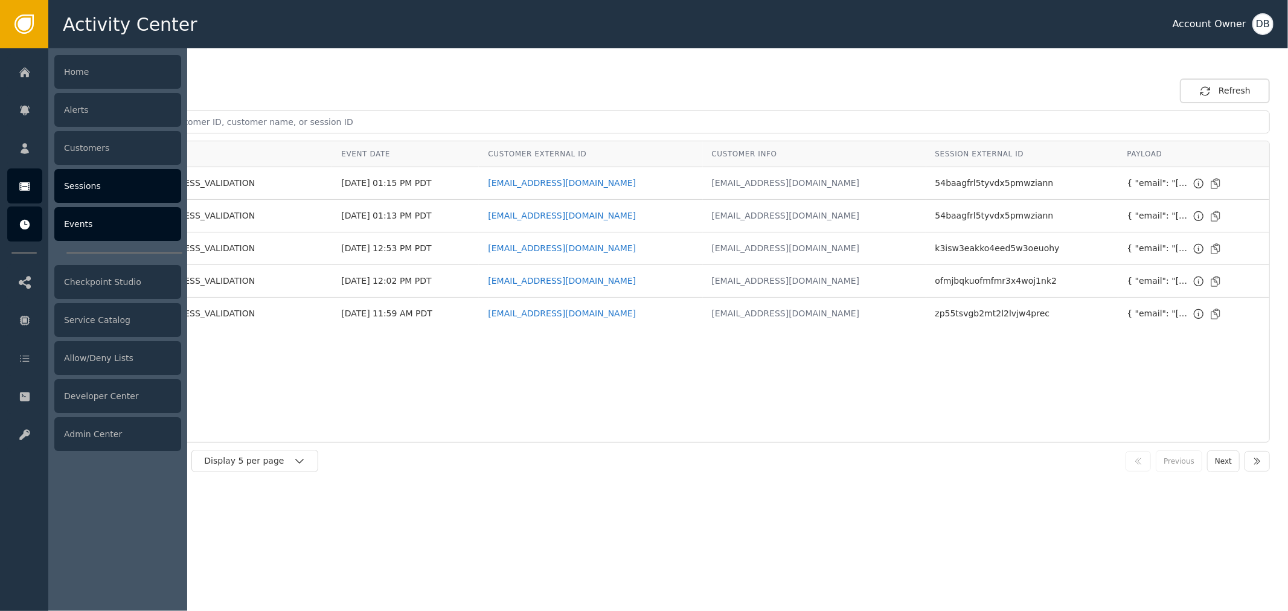
click at [52, 183] on link "Sessions" at bounding box center [94, 185] width 174 height 35
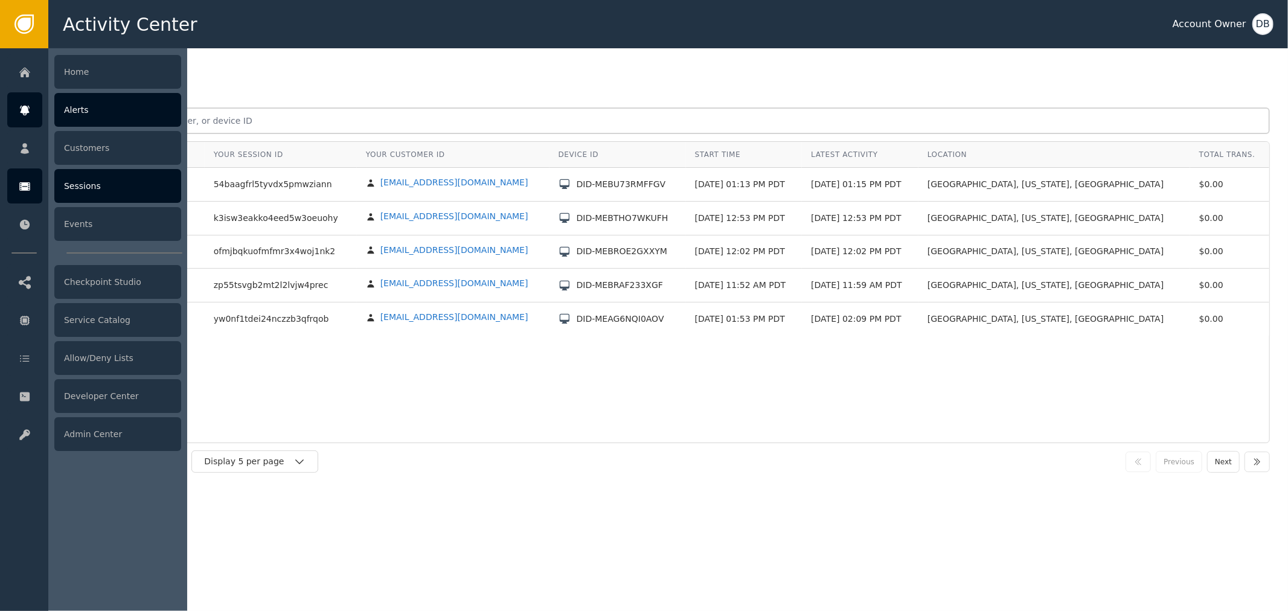
click at [77, 106] on div "Alerts" at bounding box center [117, 110] width 127 height 34
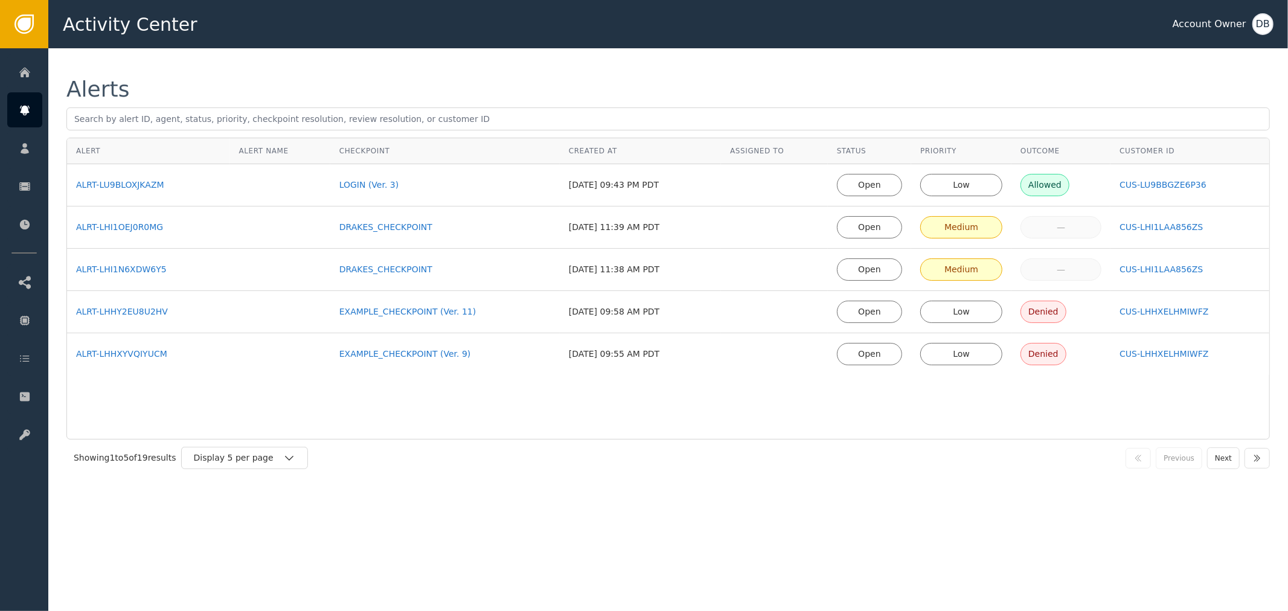
click at [636, 487] on div "Alerts Alert Alert Name Checkpoint Created At Assigned To Status Priority Outco…" at bounding box center [668, 277] width 1240 height 458
drag, startPoint x: 274, startPoint y: 476, endPoint x: 285, endPoint y: 457, distance: 22.2
click at [275, 472] on div "Showing 1 to 5 of 19 results Display 5 per page Previous Next" at bounding box center [668, 458] width 1204 height 37
click at [285, 457] on icon "button" at bounding box center [289, 458] width 12 height 12
click at [278, 506] on div "Display 25 per page" at bounding box center [247, 508] width 97 height 13
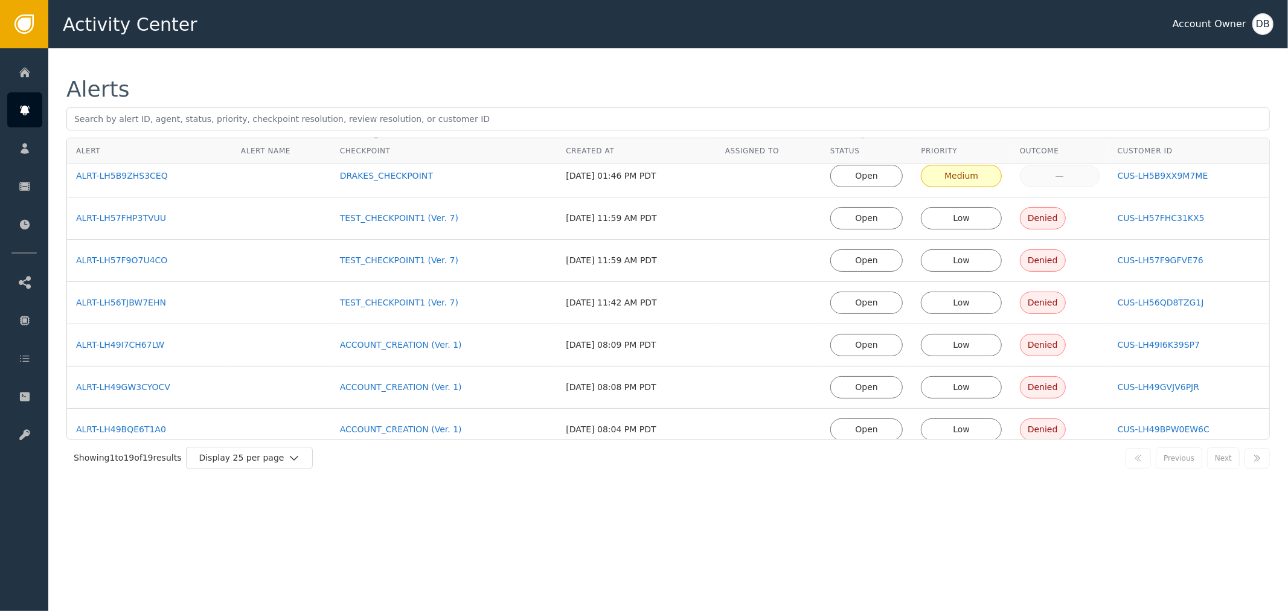
scroll to position [129, 0]
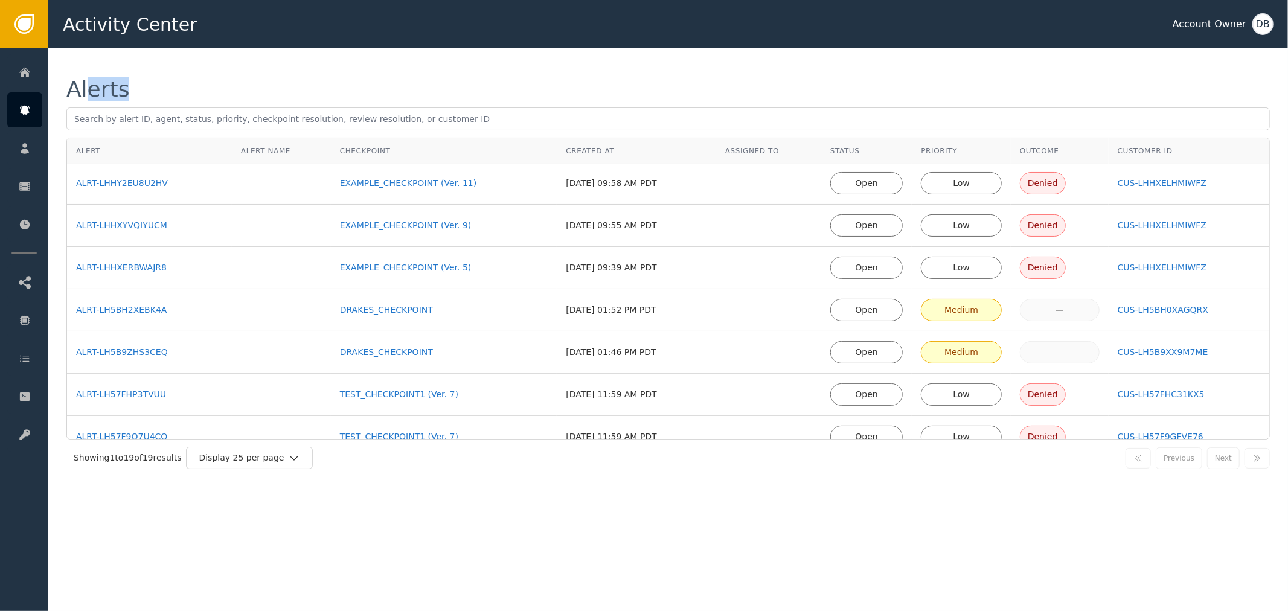
drag, startPoint x: 87, startPoint y: 88, endPoint x: 348, endPoint y: 167, distance: 272.6
click at [327, 156] on div "Alerts Alert Alert Name Checkpoint Created At Assigned To Status Priority Outco…" at bounding box center [668, 278] width 1204 height 398
click at [701, 186] on td "[DATE] 09:58 AM PDT" at bounding box center [636, 183] width 159 height 42
drag, startPoint x: 958, startPoint y: 330, endPoint x: 953, endPoint y: 310, distance: 21.1
click at [961, 329] on td "Medium" at bounding box center [961, 310] width 99 height 42
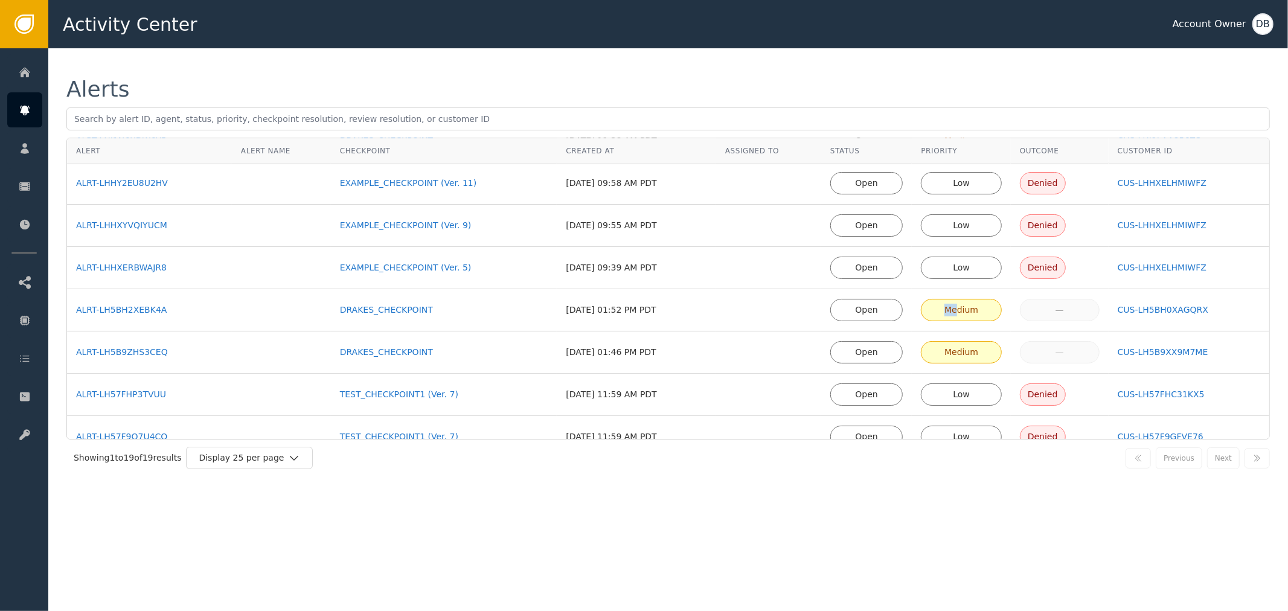
click at [974, 304] on div "Medium" at bounding box center [961, 310] width 65 height 13
click at [1037, 327] on td "—" at bounding box center [1060, 310] width 98 height 42
click at [1028, 150] on div "Outcome" at bounding box center [1060, 151] width 80 height 11
drag, startPoint x: 1112, startPoint y: 80, endPoint x: 1134, endPoint y: 77, distance: 22.0
click at [1134, 77] on div "Alerts Alert Alert Name Checkpoint Created At Assigned To Status Priority Outco…" at bounding box center [668, 277] width 1240 height 458
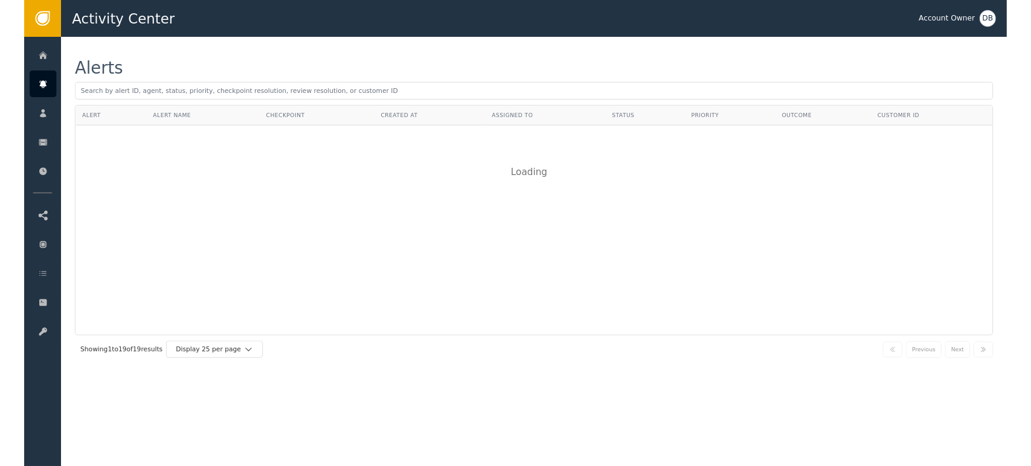
scroll to position [0, 0]
